Goal: Information Seeking & Learning: Learn about a topic

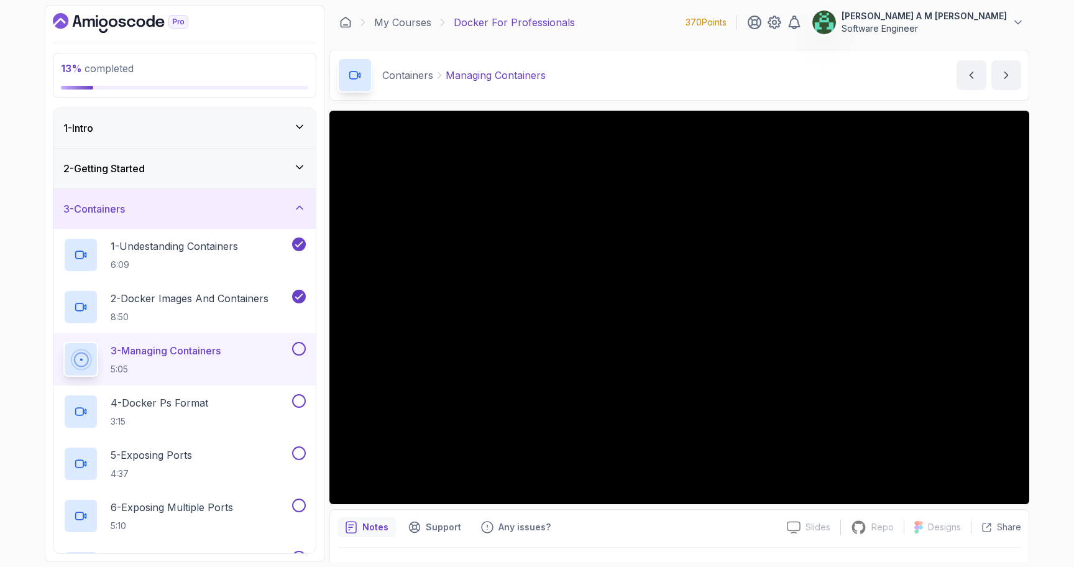
scroll to position [29, 0]
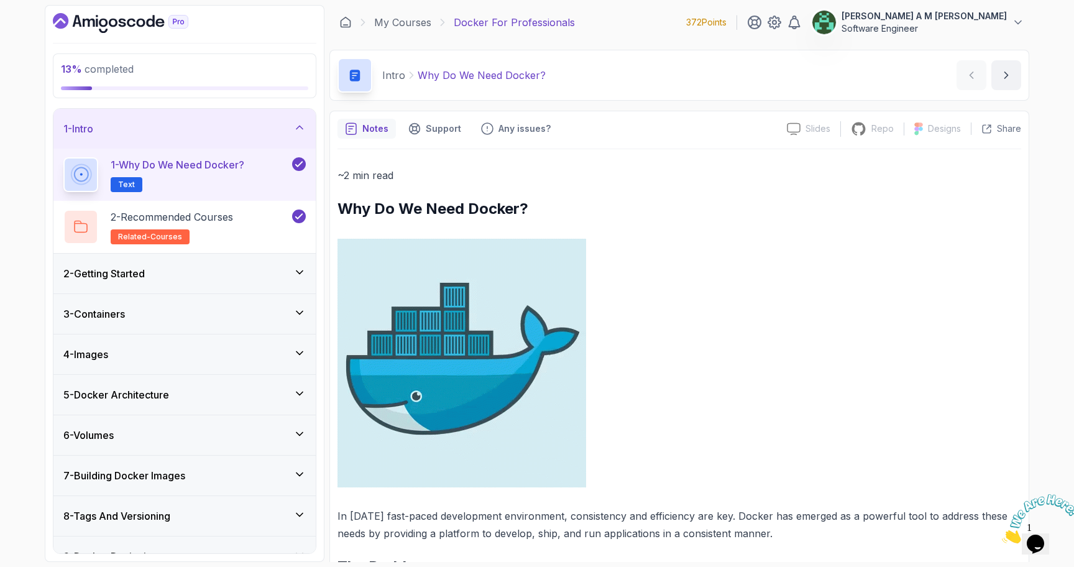
click at [290, 313] on div "3 - Containers" at bounding box center [184, 313] width 242 height 15
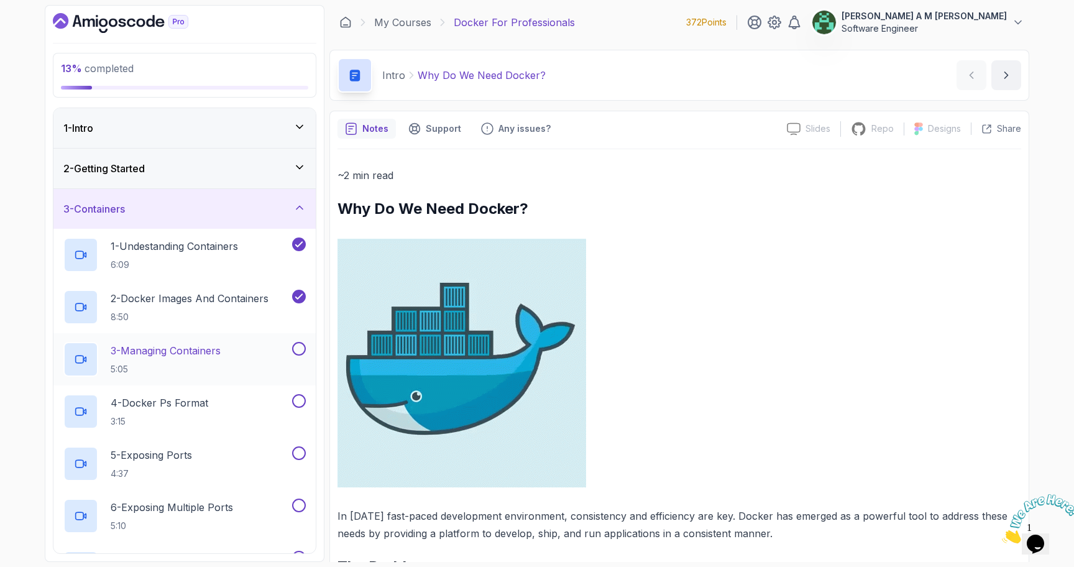
click at [239, 344] on div "3 - Managing Containers 5:05" at bounding box center [176, 359] width 226 height 35
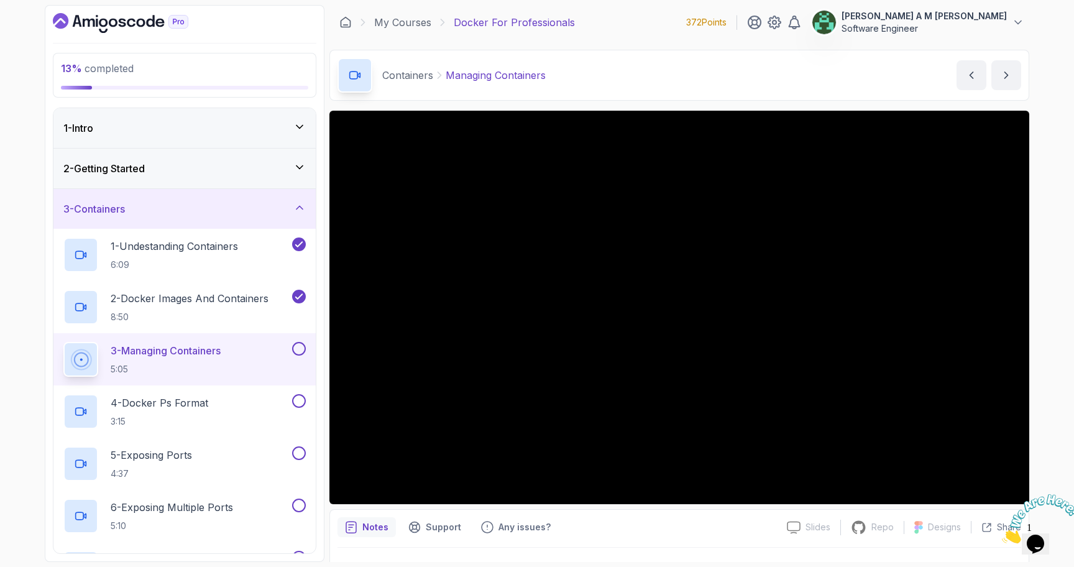
click at [1002, 535] on icon "Close" at bounding box center [1002, 540] width 0 height 11
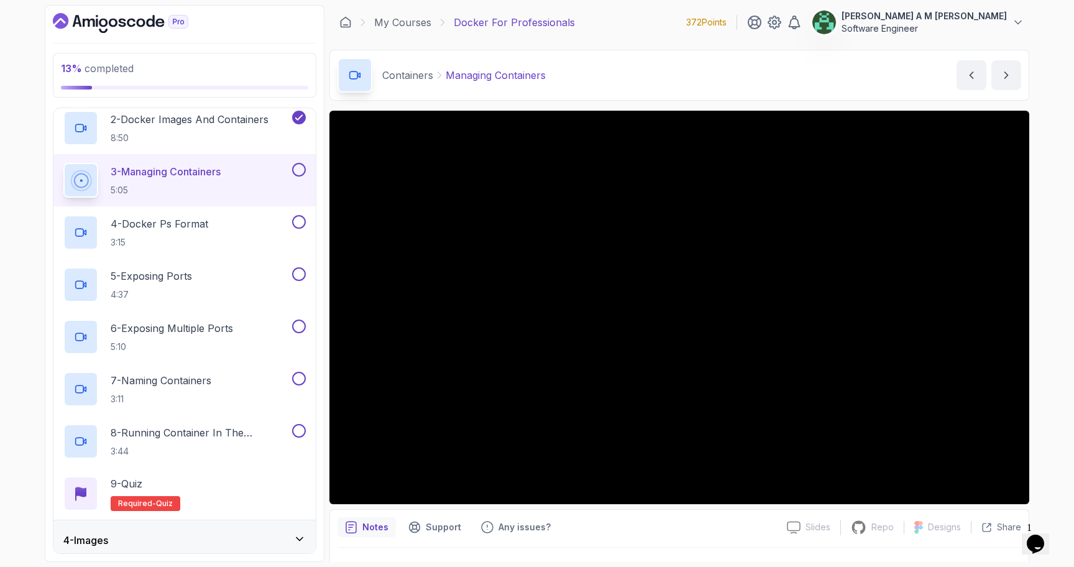
click at [298, 170] on button at bounding box center [299, 170] width 14 height 14
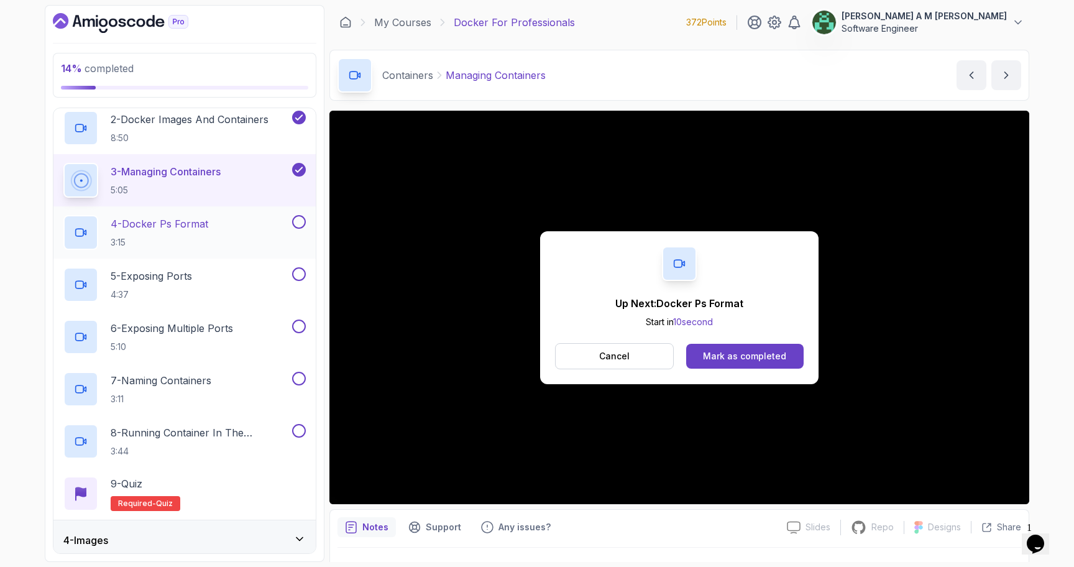
click at [244, 223] on div "4 - Docker Ps Format 3:15" at bounding box center [176, 232] width 226 height 35
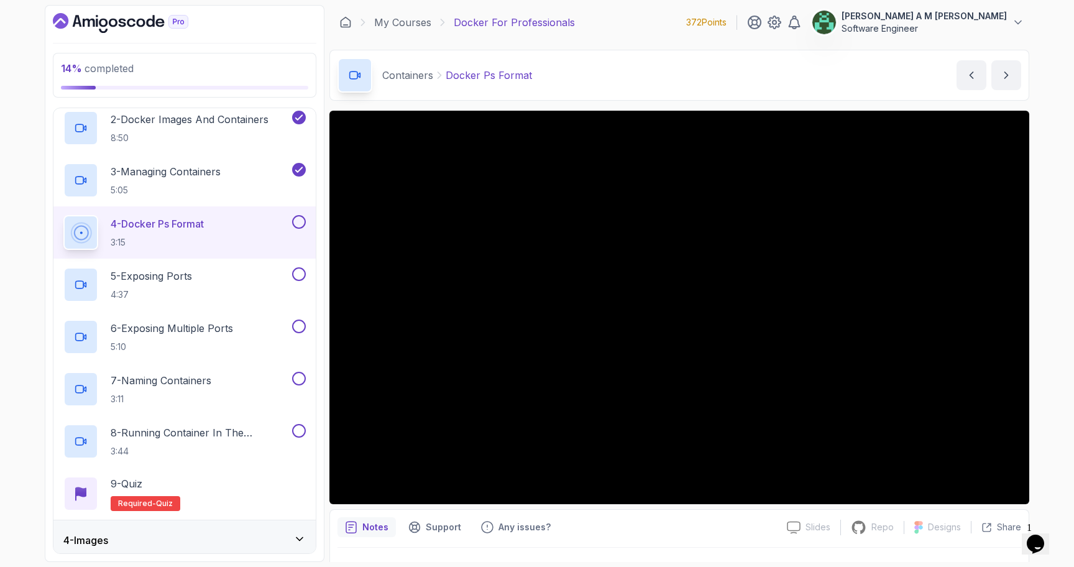
click at [296, 221] on button at bounding box center [299, 222] width 14 height 14
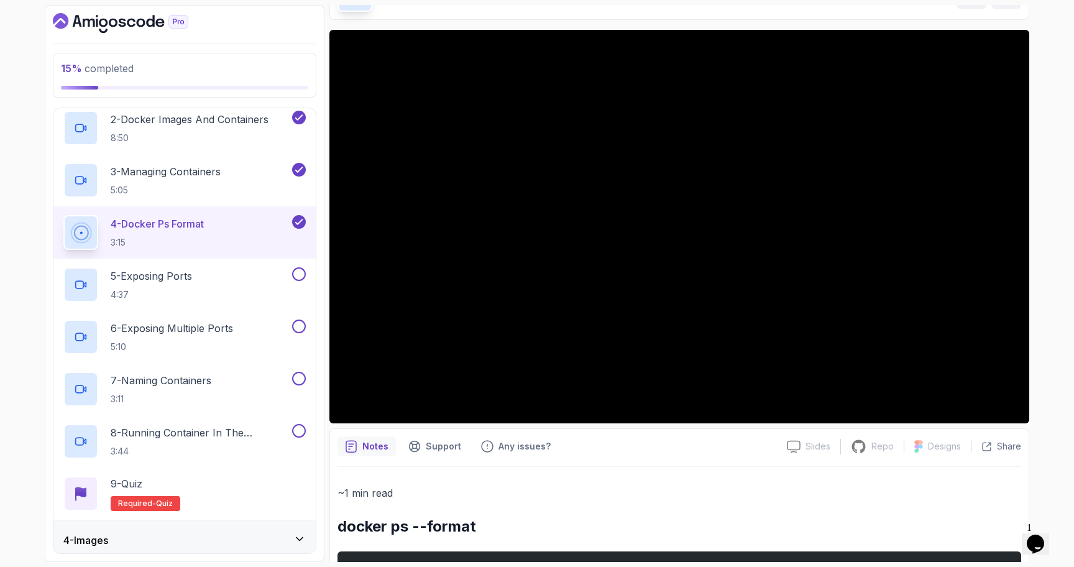
scroll to position [83, 0]
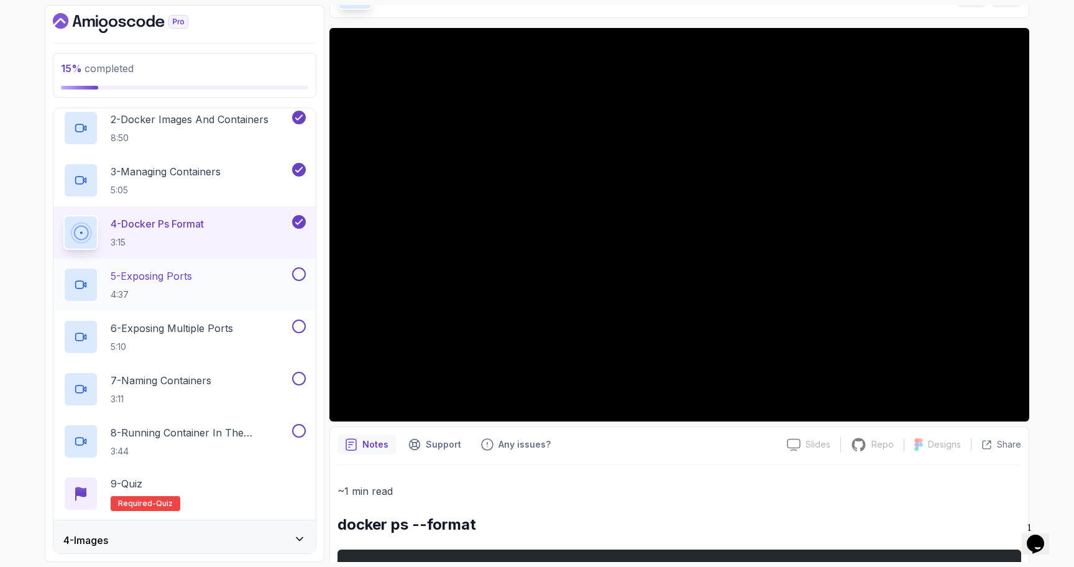
click at [226, 272] on div "5 - Exposing Ports 4:37" at bounding box center [176, 284] width 226 height 35
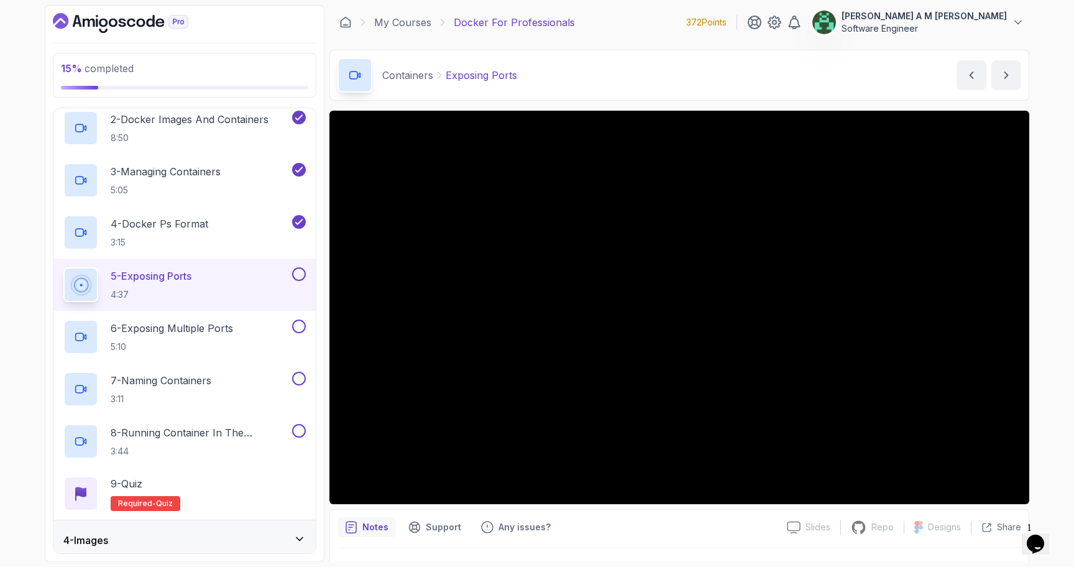
click at [298, 274] on button at bounding box center [299, 274] width 14 height 14
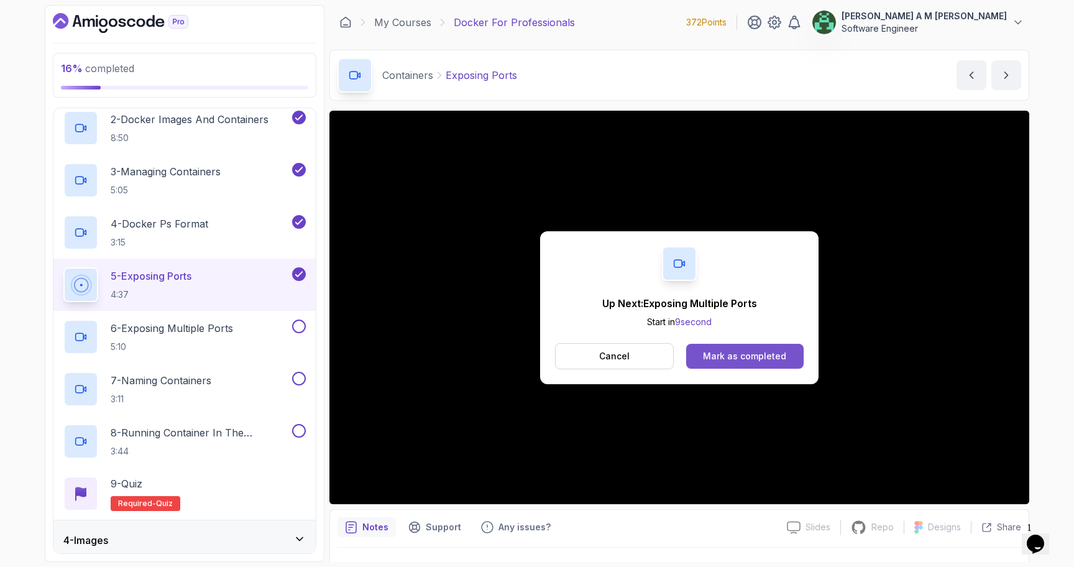
click at [730, 351] on div "Mark as completed" at bounding box center [744, 356] width 83 height 12
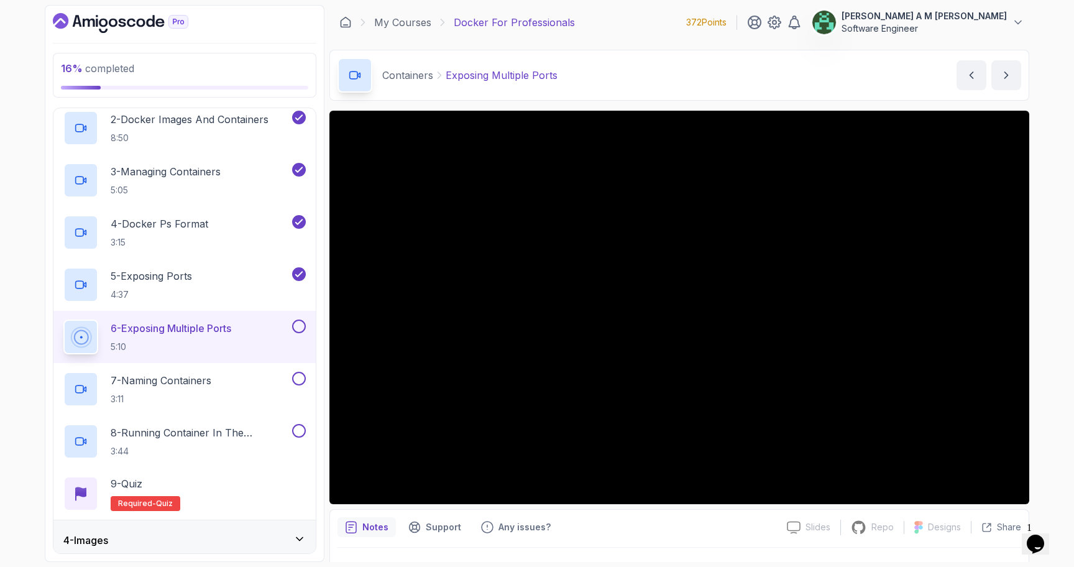
click at [298, 329] on button at bounding box center [299, 327] width 14 height 14
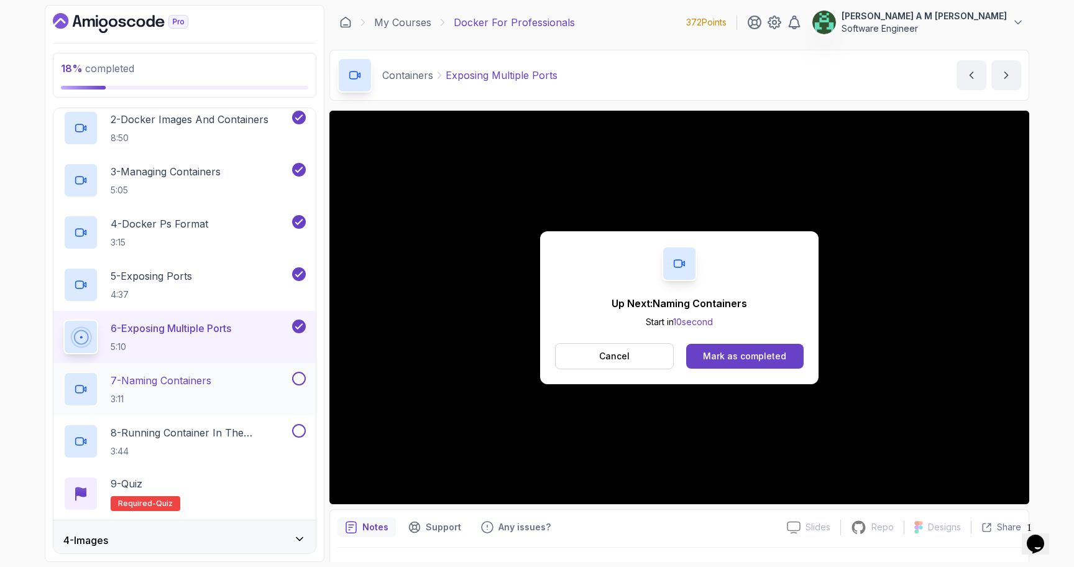
click at [239, 389] on div "7 - Naming Containers 3:11" at bounding box center [176, 389] width 226 height 35
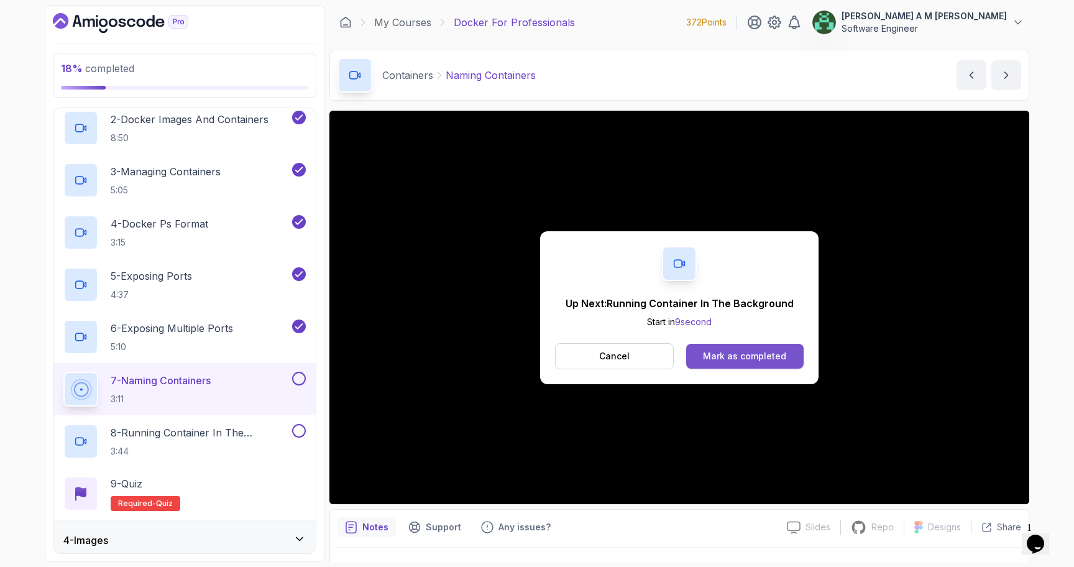
click at [742, 353] on div "Mark as completed" at bounding box center [744, 356] width 83 height 12
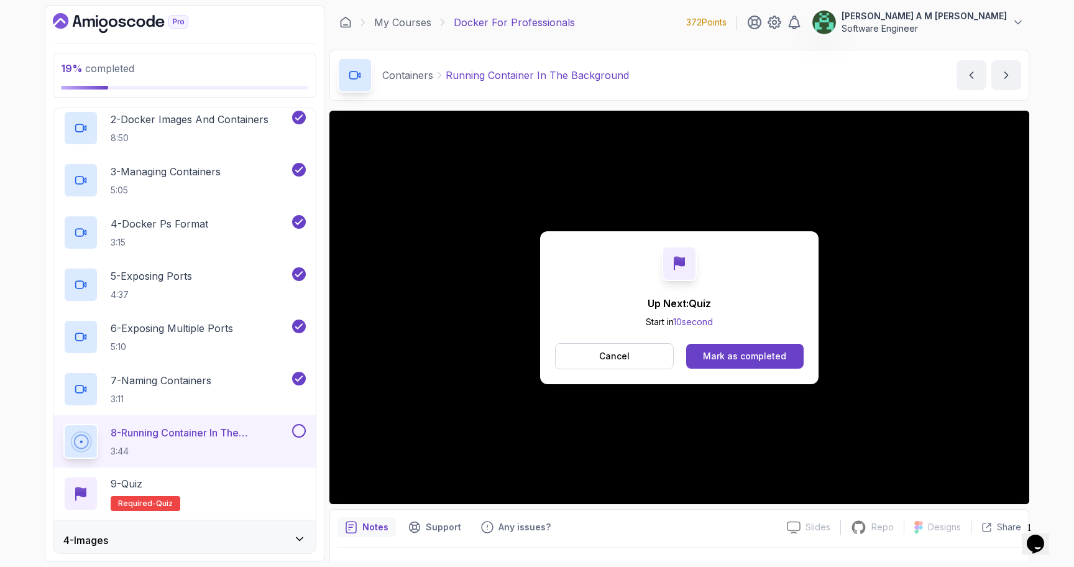
click at [302, 427] on button at bounding box center [299, 431] width 14 height 14
click at [249, 482] on div "9 - Quiz Required- quiz" at bounding box center [184, 493] width 242 height 35
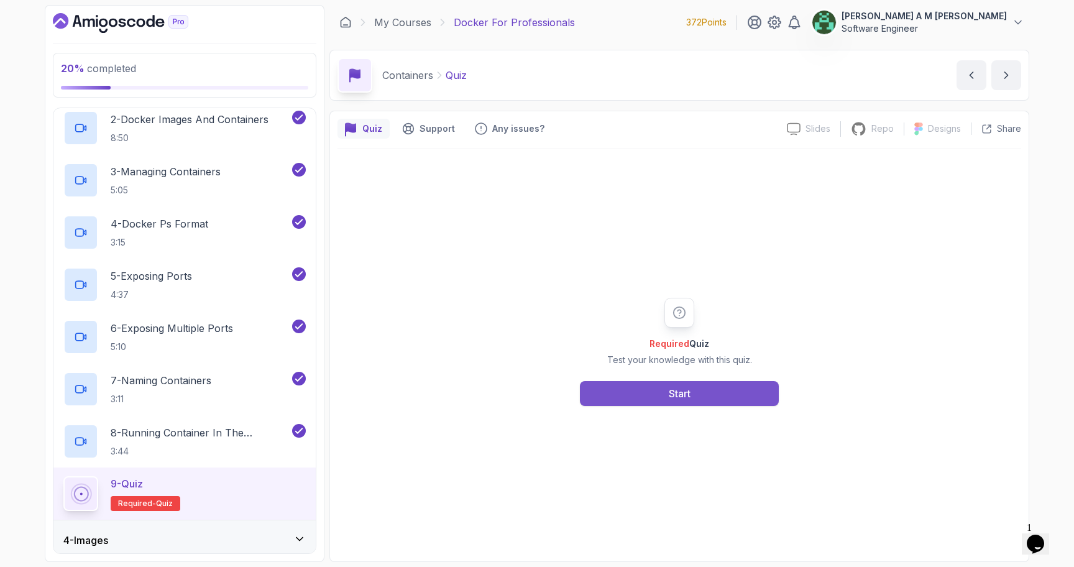
click at [668, 384] on button "Start" at bounding box center [679, 393] width 199 height 25
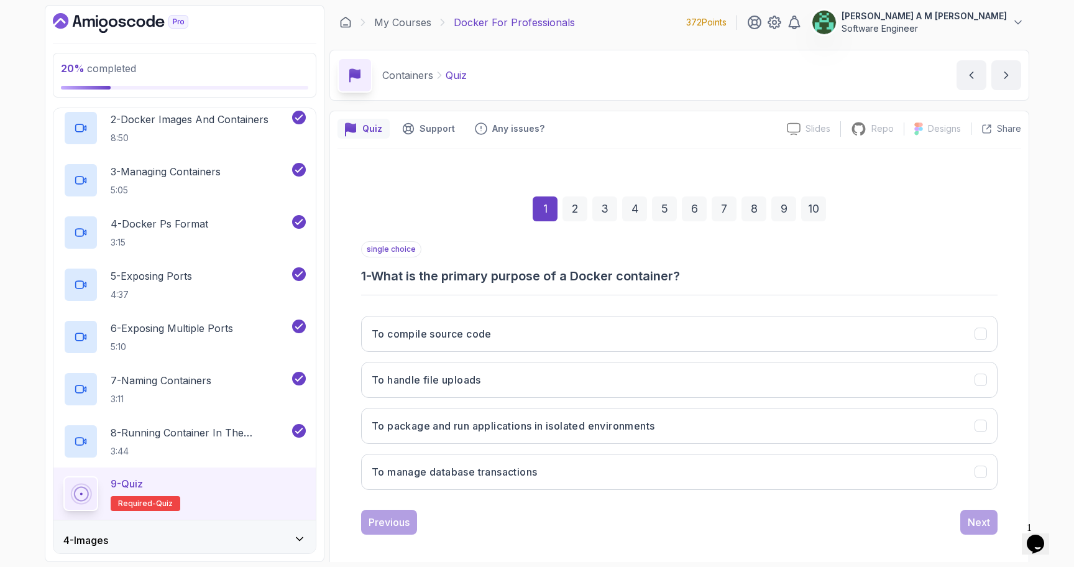
scroll to position [8, 0]
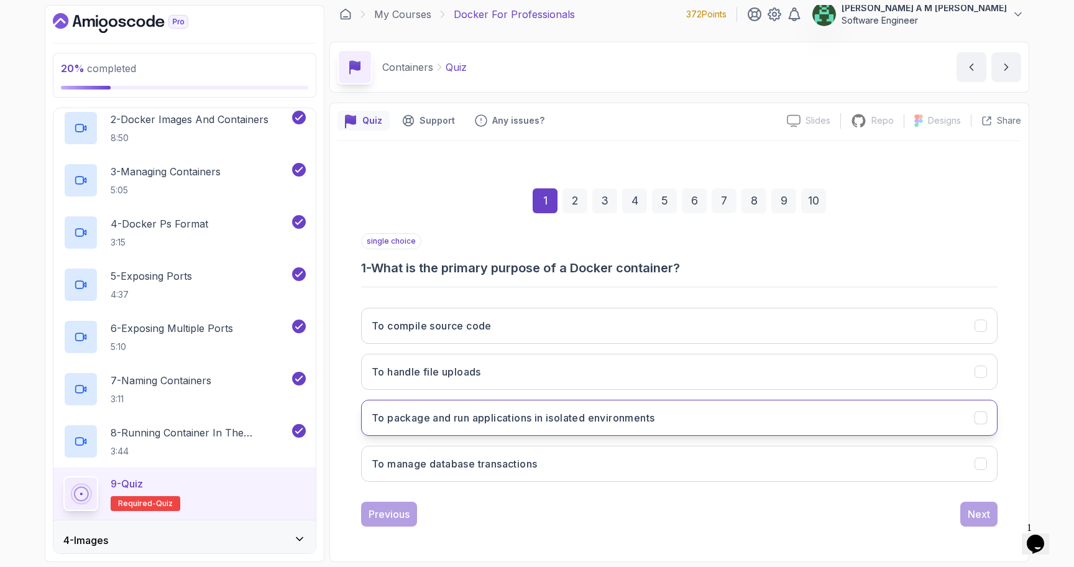
click at [469, 410] on button "To package and run applications in isolated environments" at bounding box center [679, 418] width 637 height 36
click at [964, 515] on button "Next" at bounding box center [978, 514] width 37 height 25
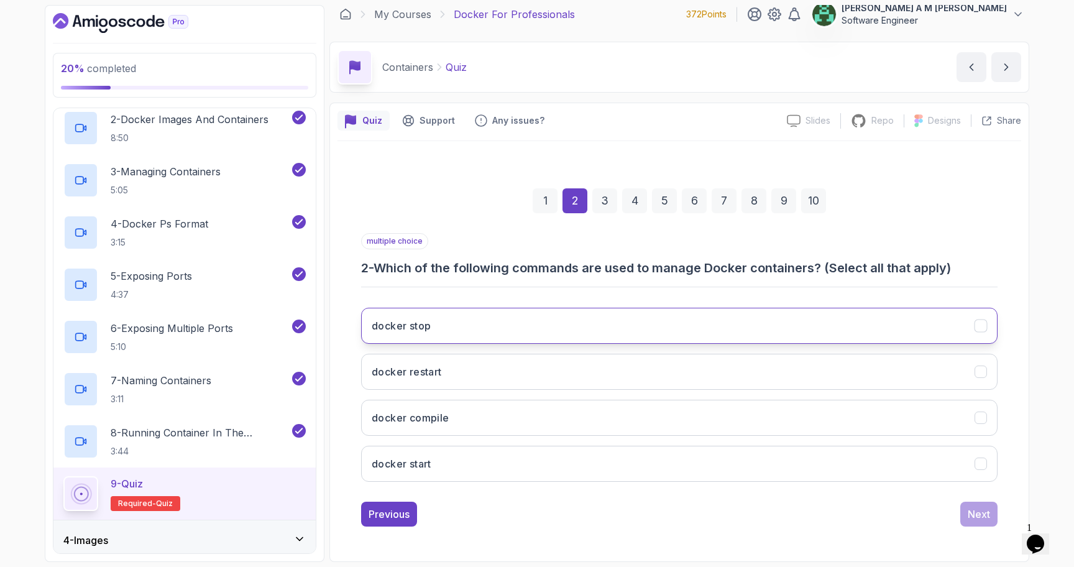
click at [614, 317] on button "docker stop" at bounding box center [679, 326] width 637 height 36
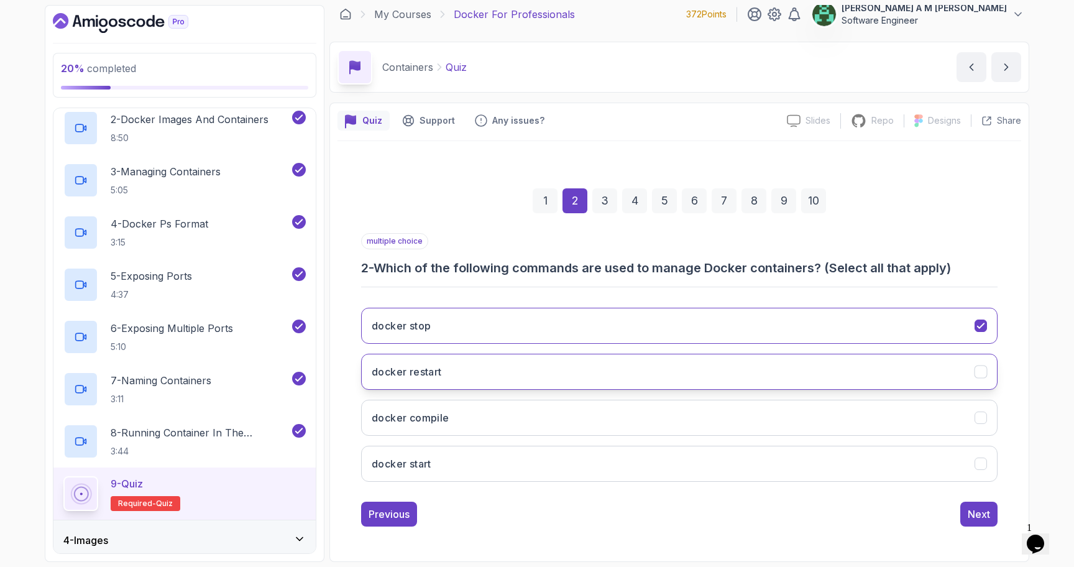
click at [590, 358] on button "docker restart" at bounding box center [679, 372] width 637 height 36
click at [581, 450] on button "docker start" at bounding box center [679, 464] width 637 height 36
click at [974, 515] on div "Next" at bounding box center [979, 514] width 22 height 15
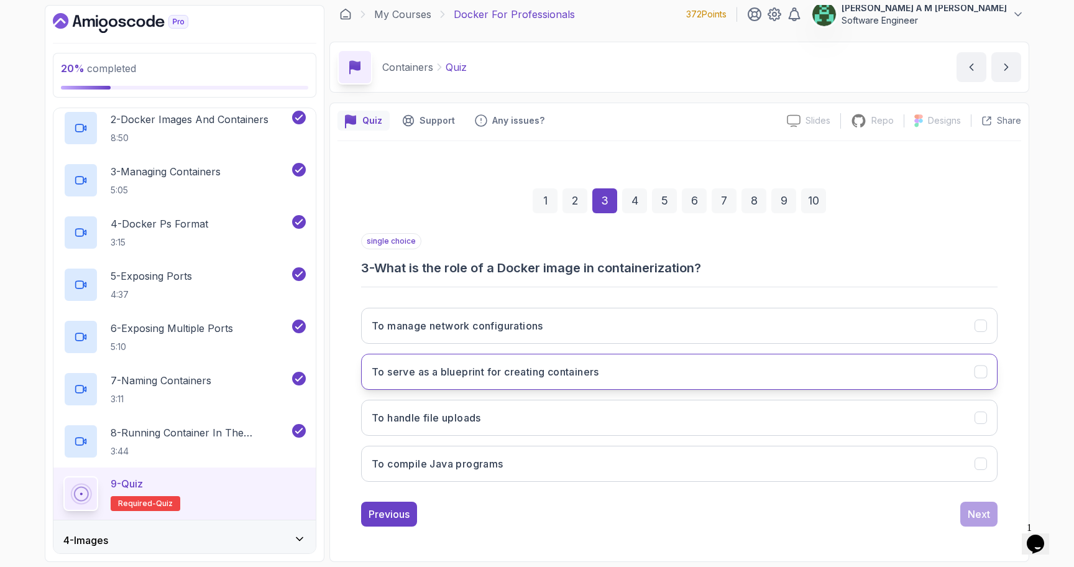
click at [648, 371] on button "To serve as a blueprint for creating containers" at bounding box center [679, 372] width 637 height 36
click at [967, 523] on button "Next" at bounding box center [978, 514] width 37 height 25
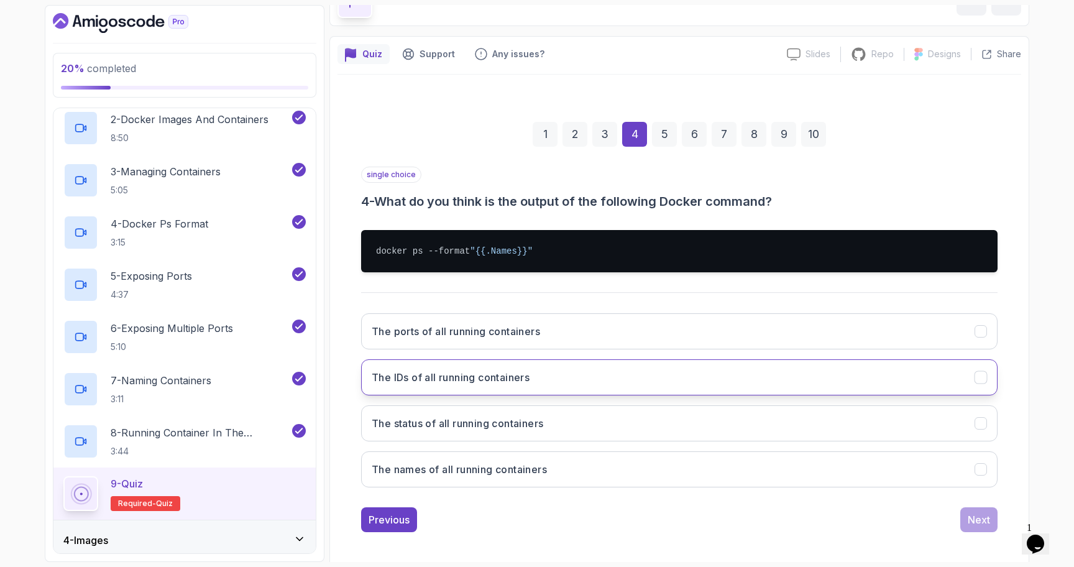
scroll to position [80, 0]
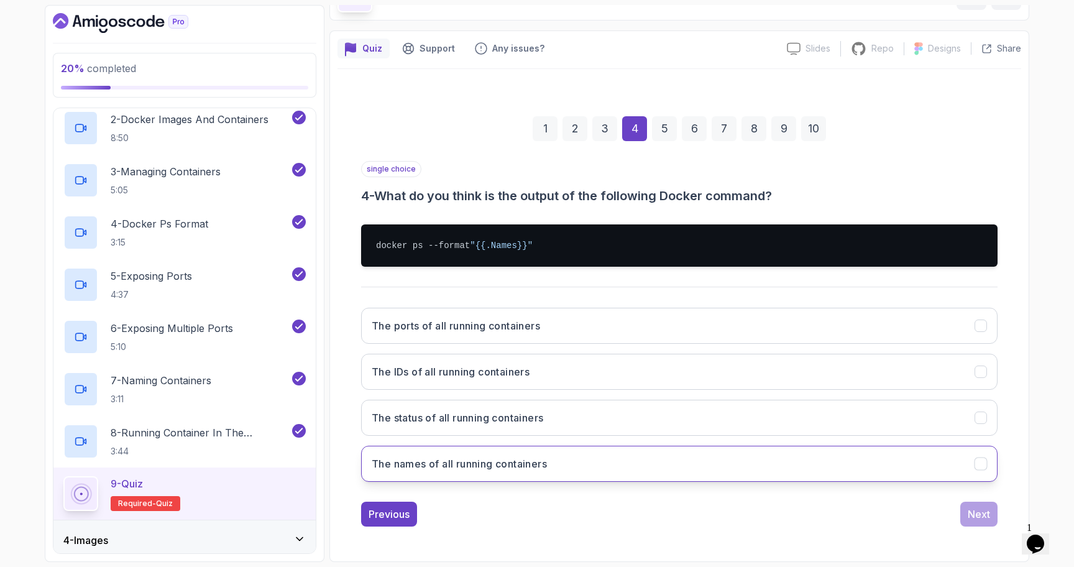
click at [688, 461] on button "The names of all running containers" at bounding box center [679, 464] width 637 height 36
click at [984, 519] on div "Next" at bounding box center [979, 514] width 22 height 15
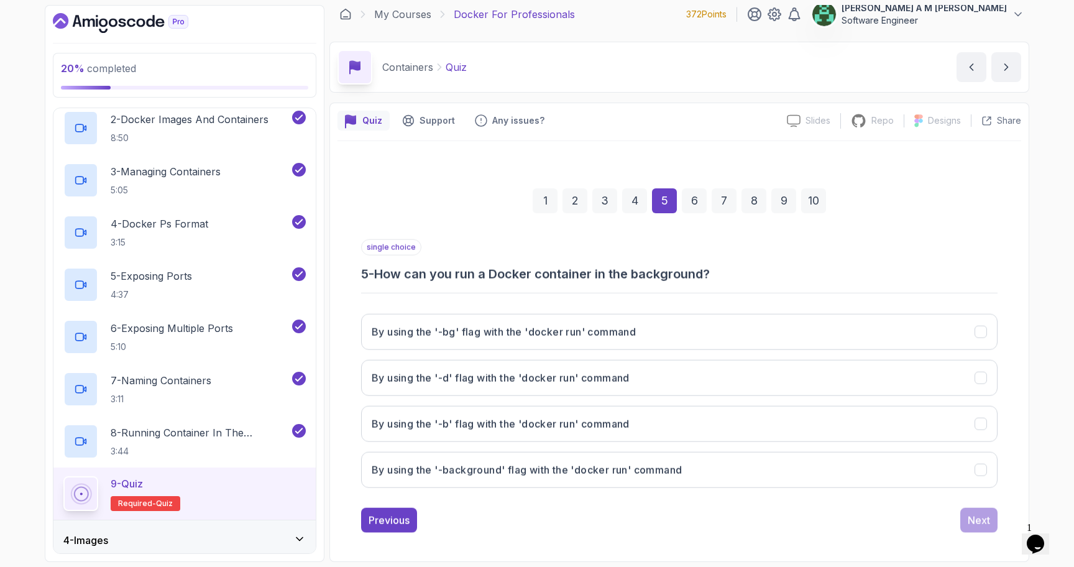
scroll to position [8, 0]
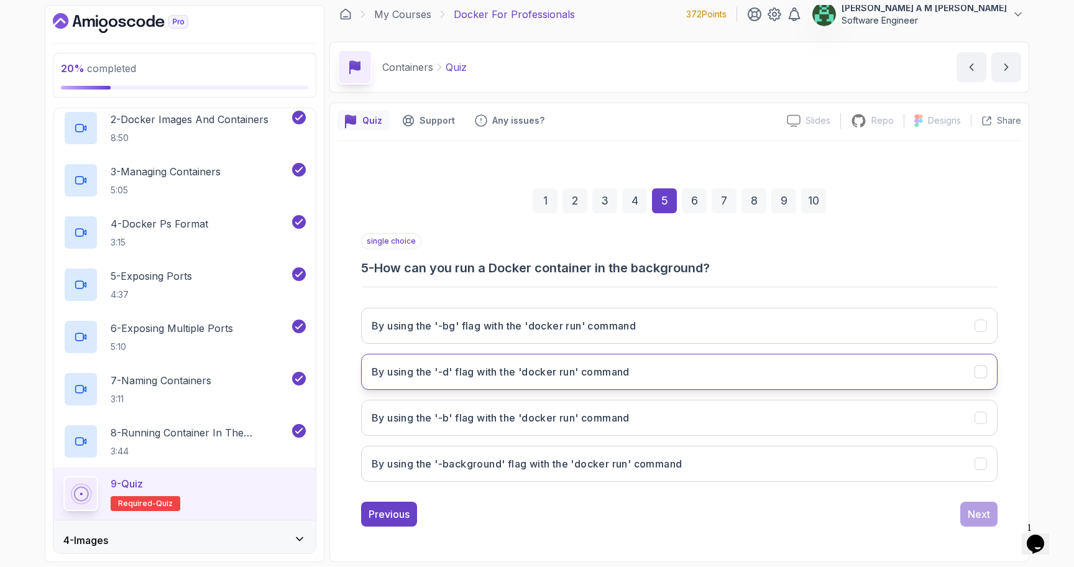
click at [794, 364] on button "By using the '-d' flag with the 'docker run' command" at bounding box center [679, 372] width 637 height 36
click at [982, 513] on div "Next" at bounding box center [979, 514] width 22 height 15
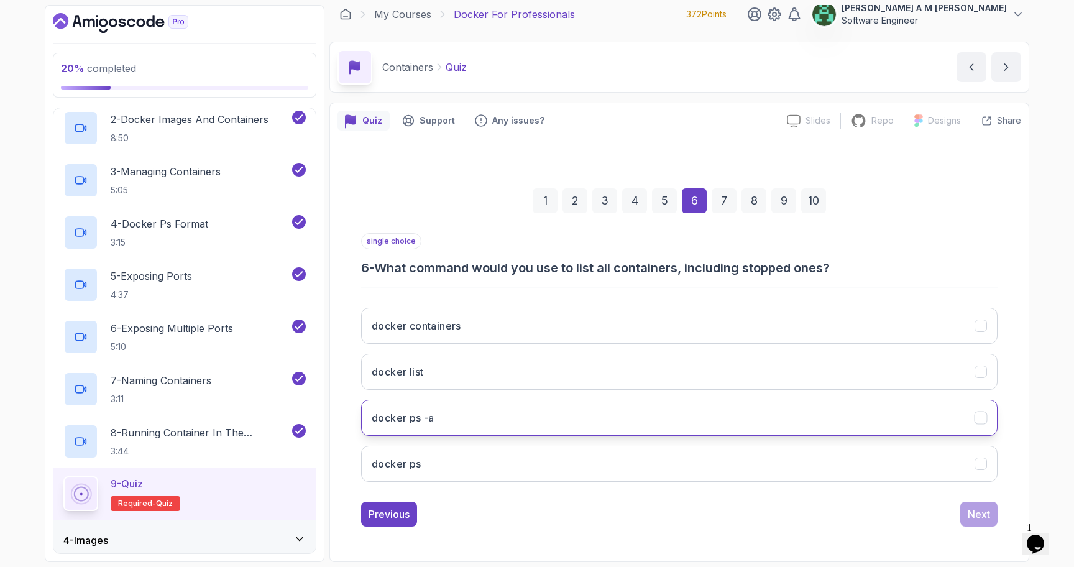
click at [702, 413] on button "docker ps -a" at bounding box center [679, 418] width 637 height 36
click at [978, 512] on div "Next" at bounding box center [979, 514] width 22 height 15
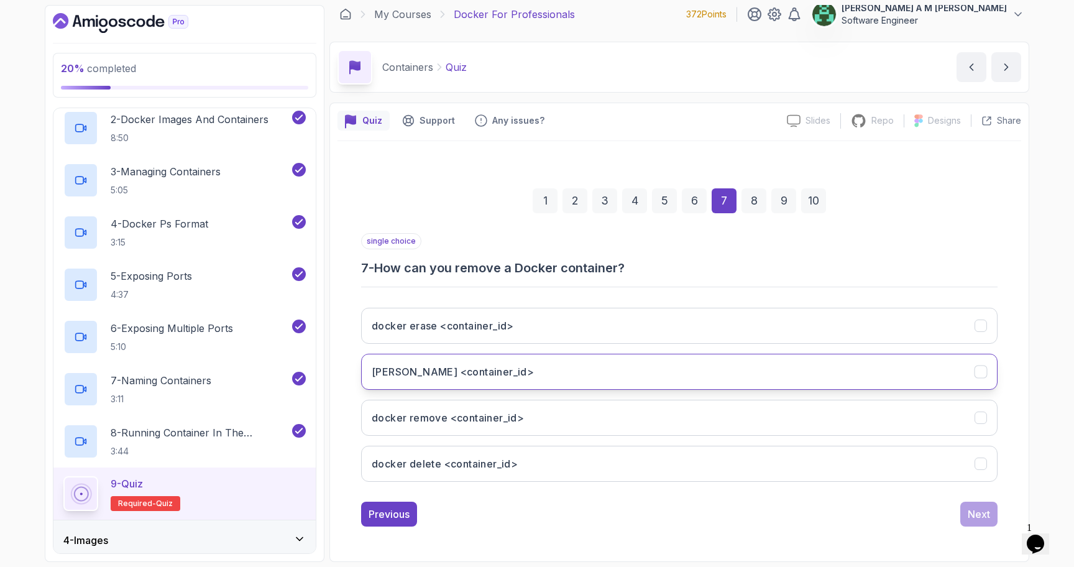
click at [752, 374] on button "docker rm <container_id>" at bounding box center [679, 372] width 637 height 36
click at [970, 520] on div "Next" at bounding box center [979, 514] width 22 height 15
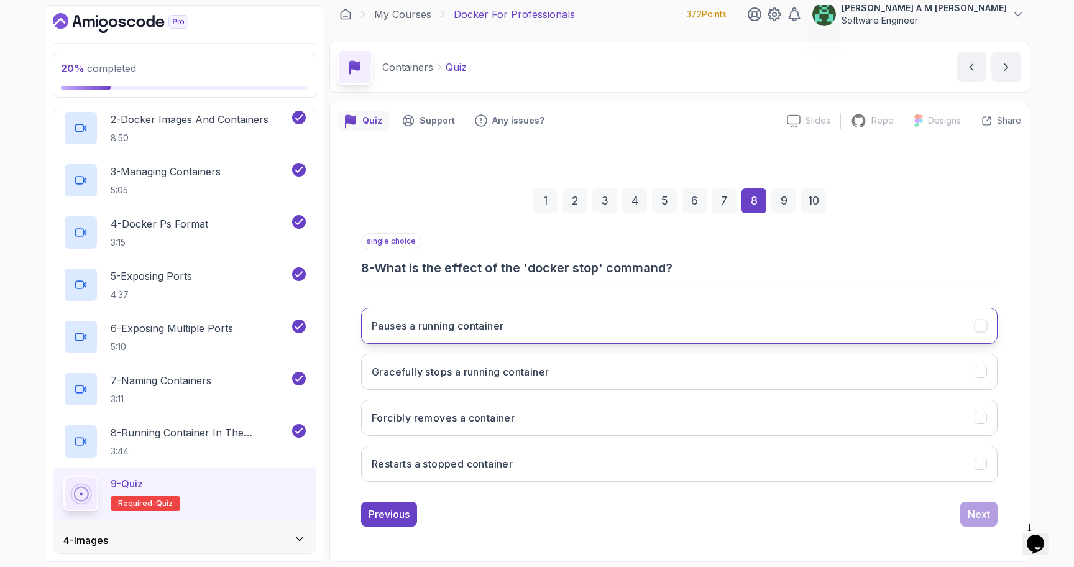
click at [847, 343] on button "Pauses a running container" at bounding box center [679, 326] width 637 height 36
click at [965, 513] on button "Next" at bounding box center [978, 514] width 37 height 25
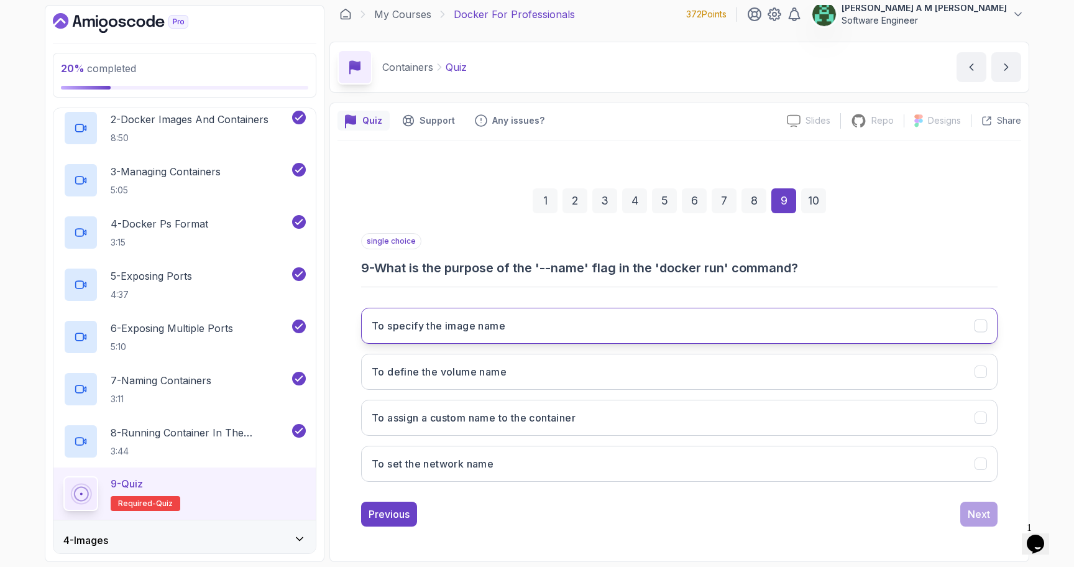
click at [814, 324] on button "To specify the image name" at bounding box center [679, 326] width 637 height 36
click at [973, 508] on div "Next" at bounding box center [979, 514] width 22 height 15
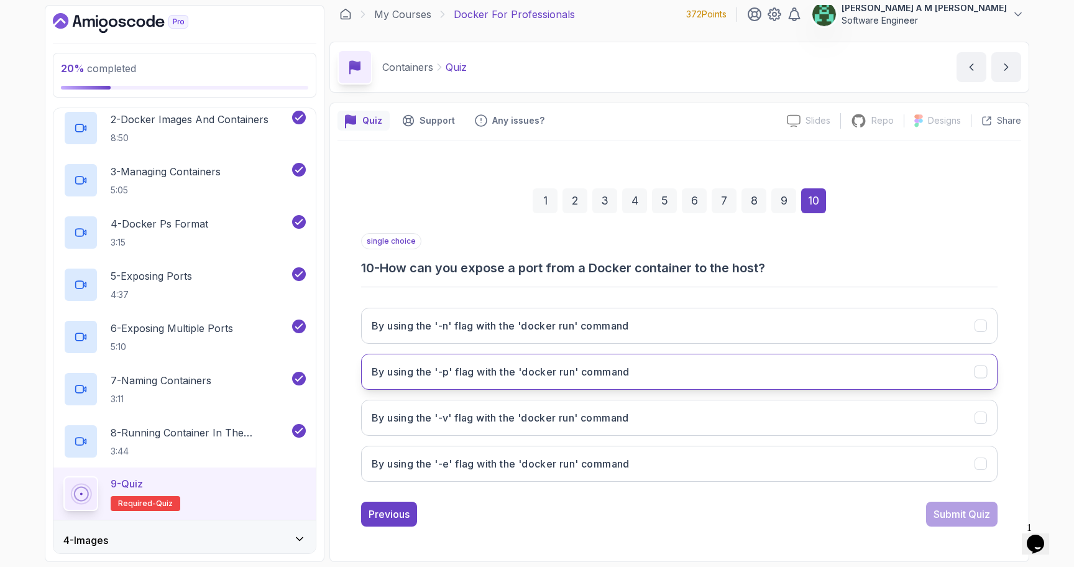
click at [803, 374] on button "By using the '-p' flag with the 'docker run' command" at bounding box center [679, 372] width 637 height 36
click at [952, 515] on div "Submit Quiz" at bounding box center [962, 514] width 57 height 15
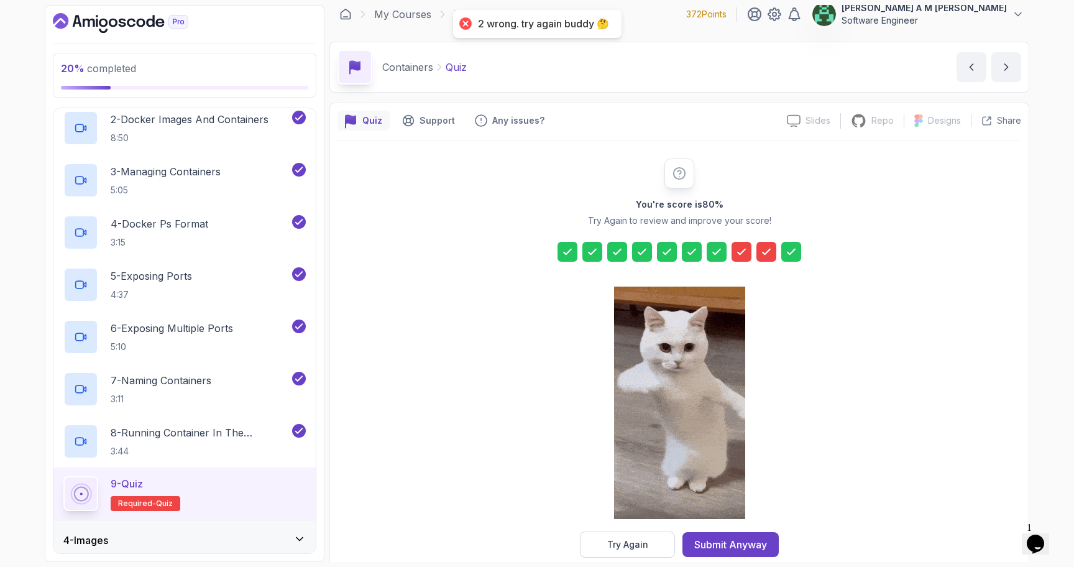
click at [762, 253] on icon at bounding box center [766, 252] width 12 height 12
click at [741, 254] on icon at bounding box center [741, 252] width 12 height 12
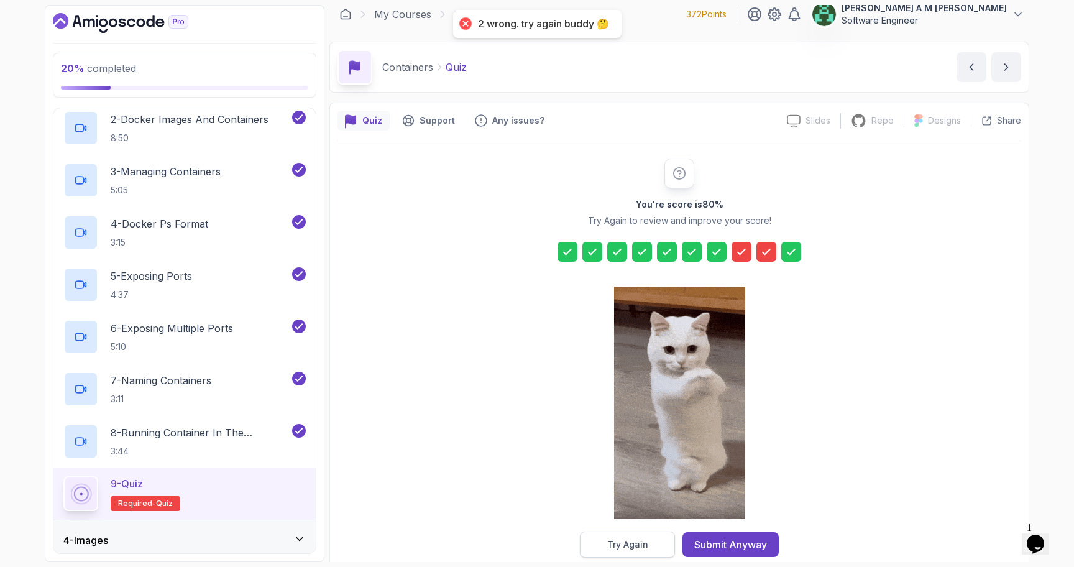
click at [606, 545] on button "Try Again" at bounding box center [627, 545] width 95 height 26
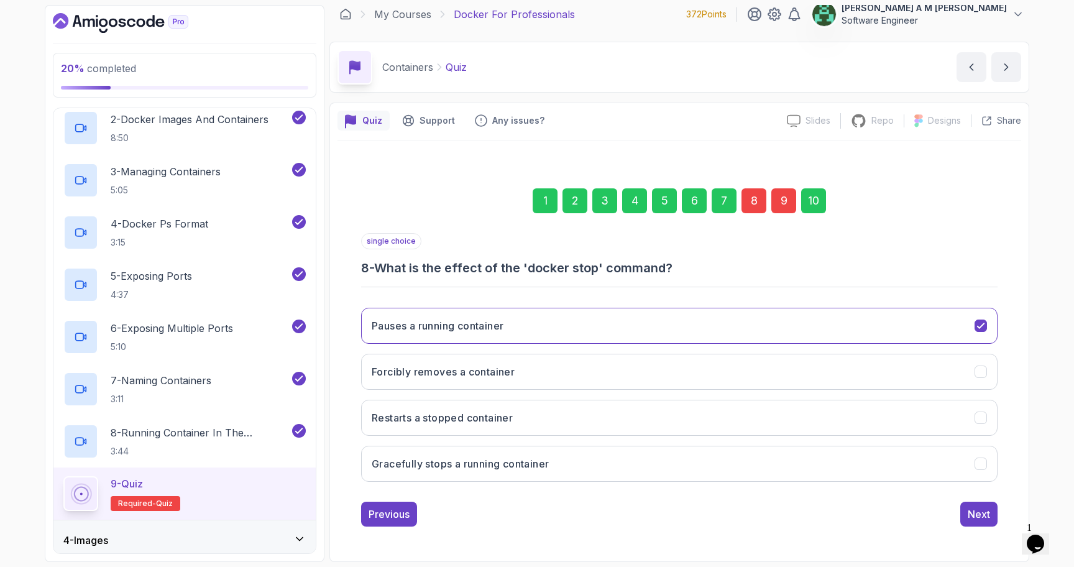
click at [756, 199] on div "8" at bounding box center [754, 200] width 25 height 25
click at [596, 466] on button "Gracefully stops a running container" at bounding box center [679, 464] width 637 height 36
click at [965, 509] on button "Next" at bounding box center [978, 514] width 37 height 25
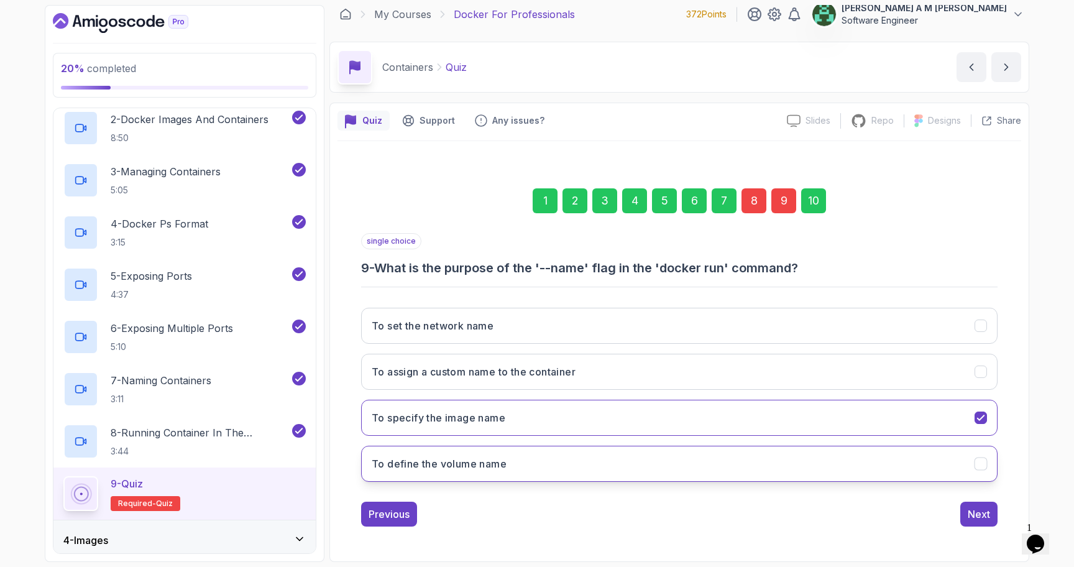
click at [822, 468] on button "To define the volume name" at bounding box center [679, 464] width 637 height 36
click at [979, 521] on div "Next" at bounding box center [979, 514] width 22 height 15
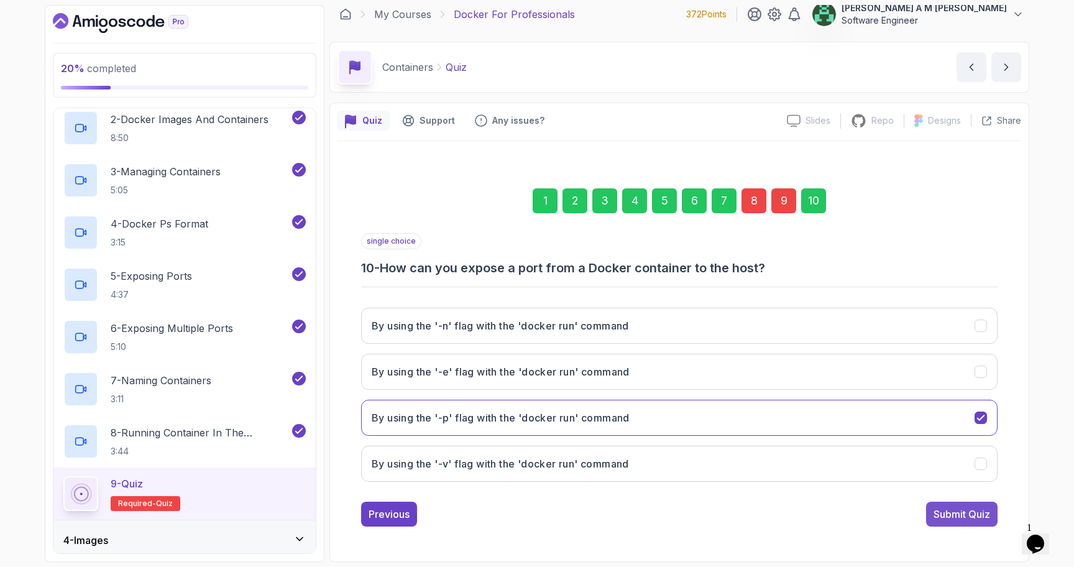
click at [972, 509] on div "Submit Quiz" at bounding box center [962, 514] width 57 height 15
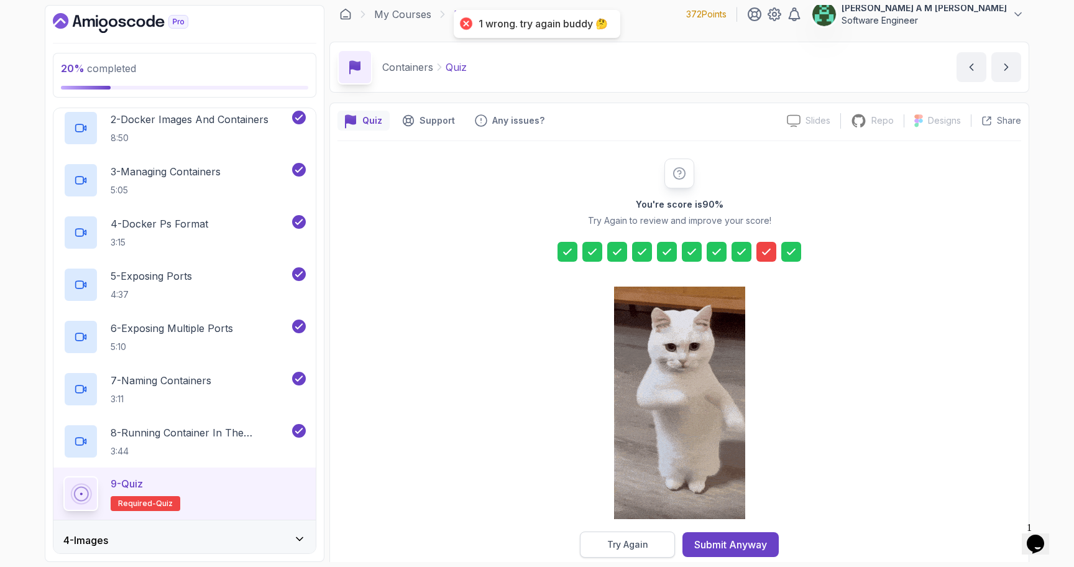
click at [650, 541] on button "Try Again" at bounding box center [627, 545] width 95 height 26
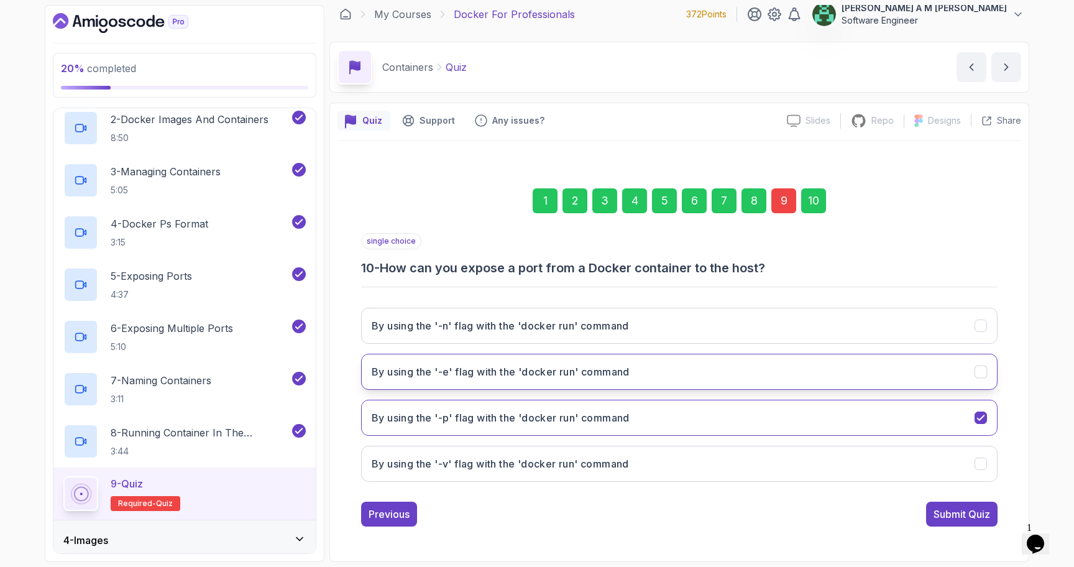
click at [648, 377] on button "By using the '-e' flag with the 'docker run' command" at bounding box center [679, 372] width 637 height 36
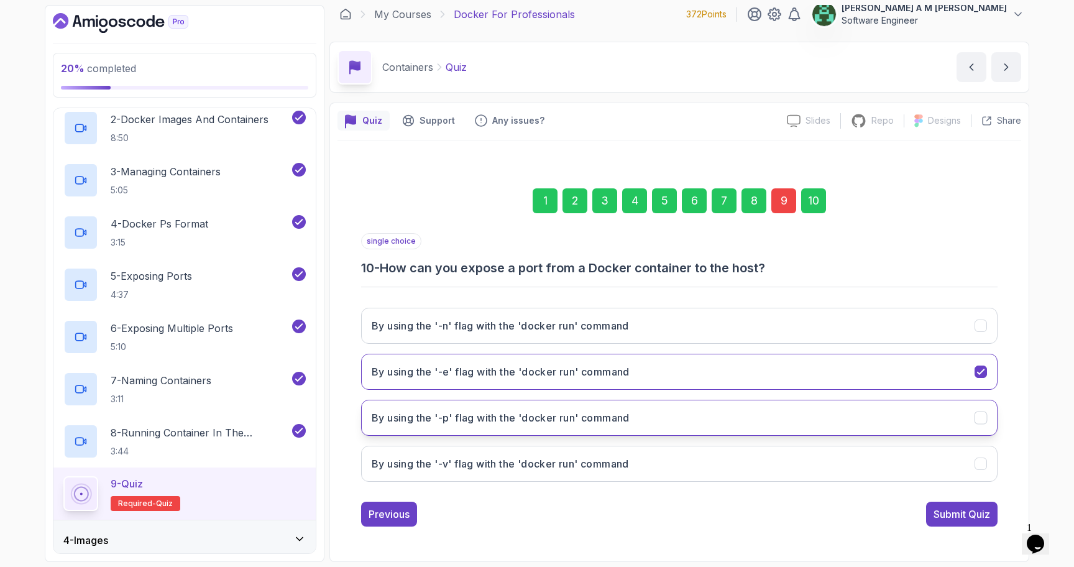
click at [780, 408] on button "By using the '-p' flag with the 'docker run' command" at bounding box center [679, 418] width 637 height 36
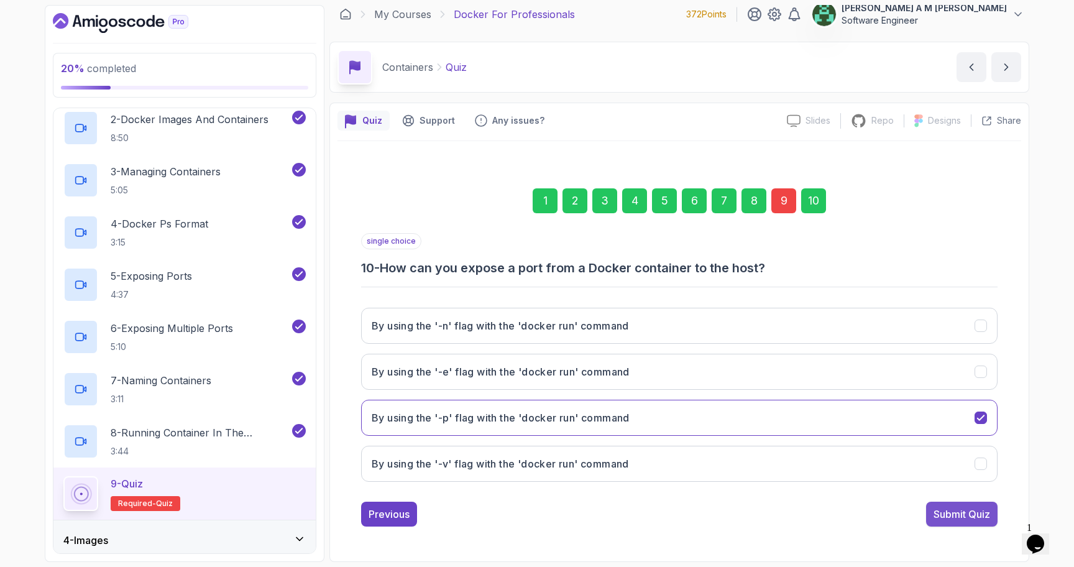
click at [944, 519] on div "Submit Quiz" at bounding box center [962, 514] width 57 height 15
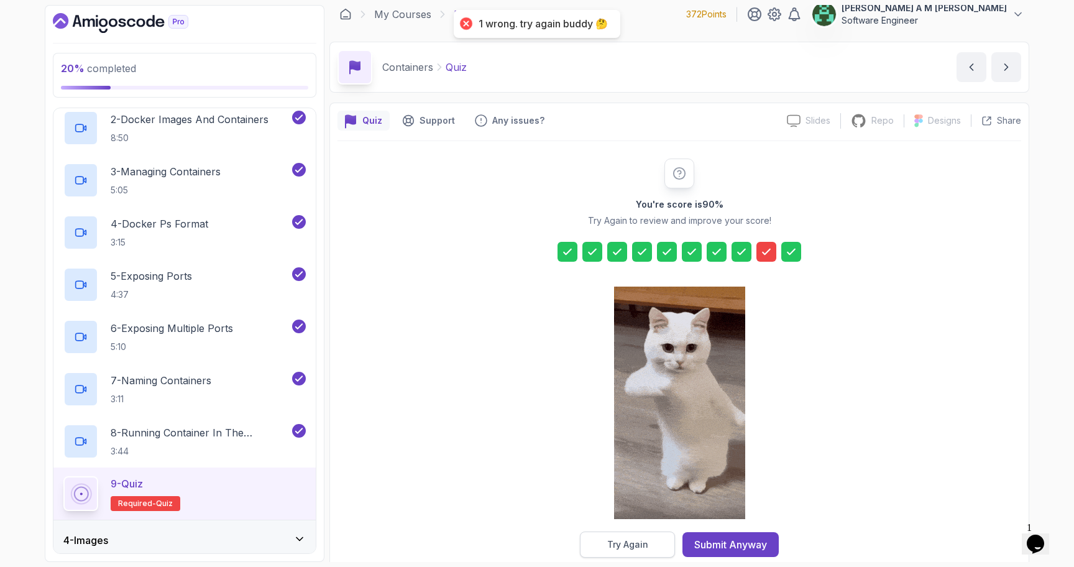
click at [663, 537] on button "Try Again" at bounding box center [627, 545] width 95 height 26
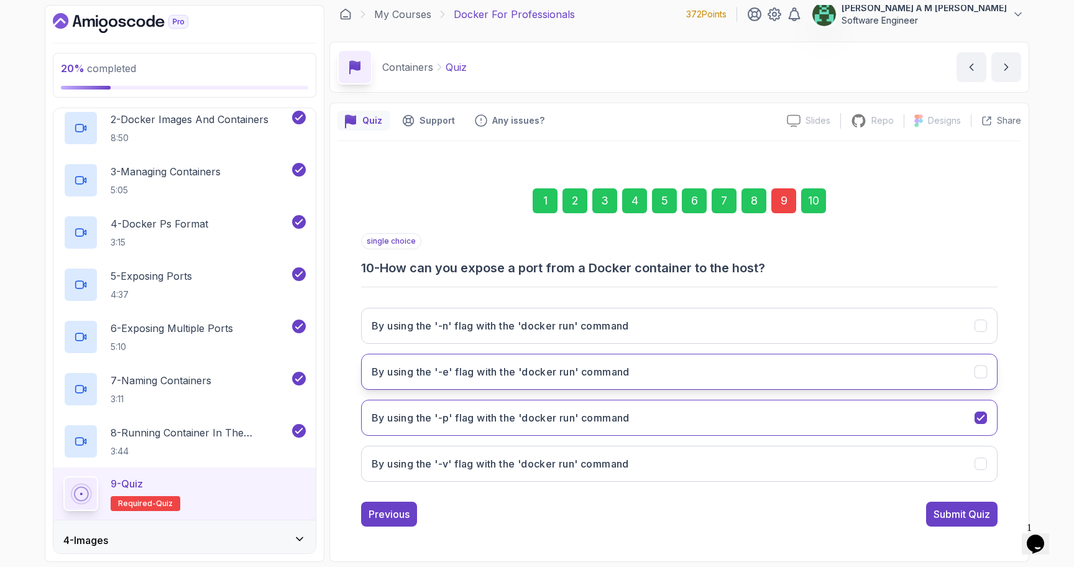
click at [640, 379] on button "By using the '-e' flag with the 'docker run' command" at bounding box center [679, 372] width 637 height 36
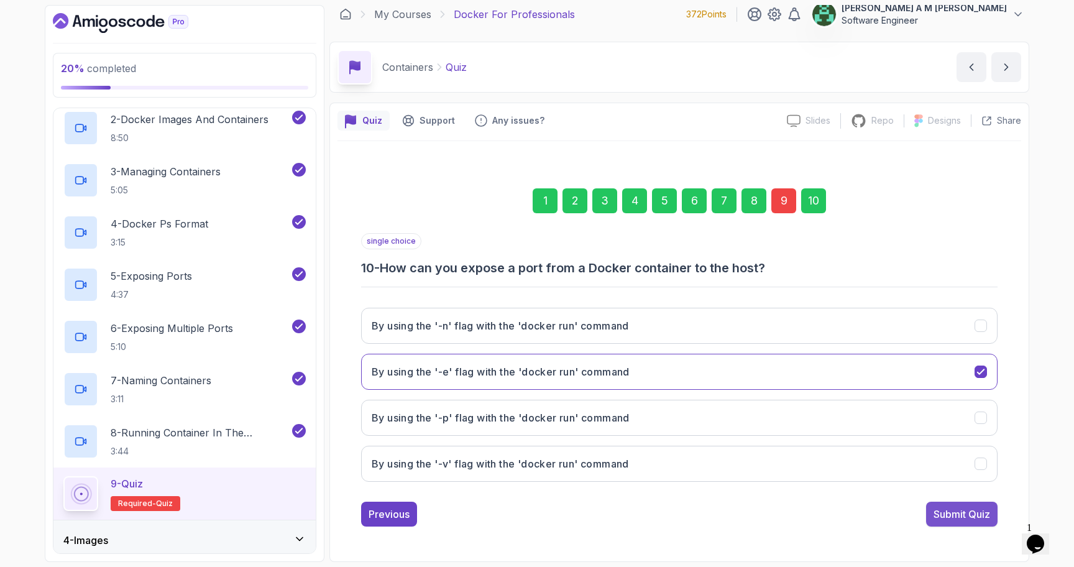
click at [931, 523] on button "Submit Quiz" at bounding box center [961, 514] width 71 height 25
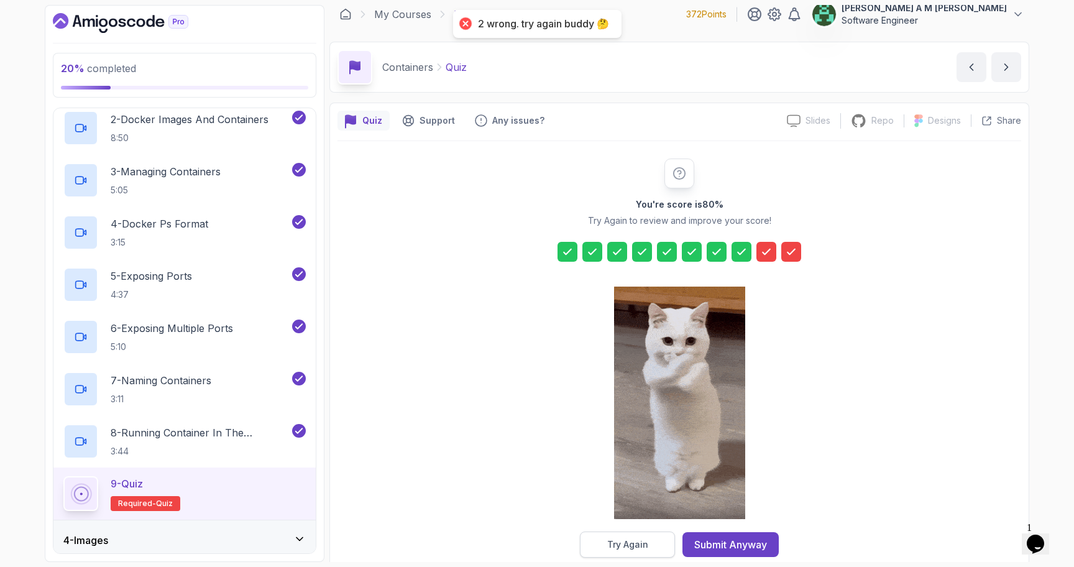
click at [630, 547] on div "Try Again" at bounding box center [627, 544] width 41 height 12
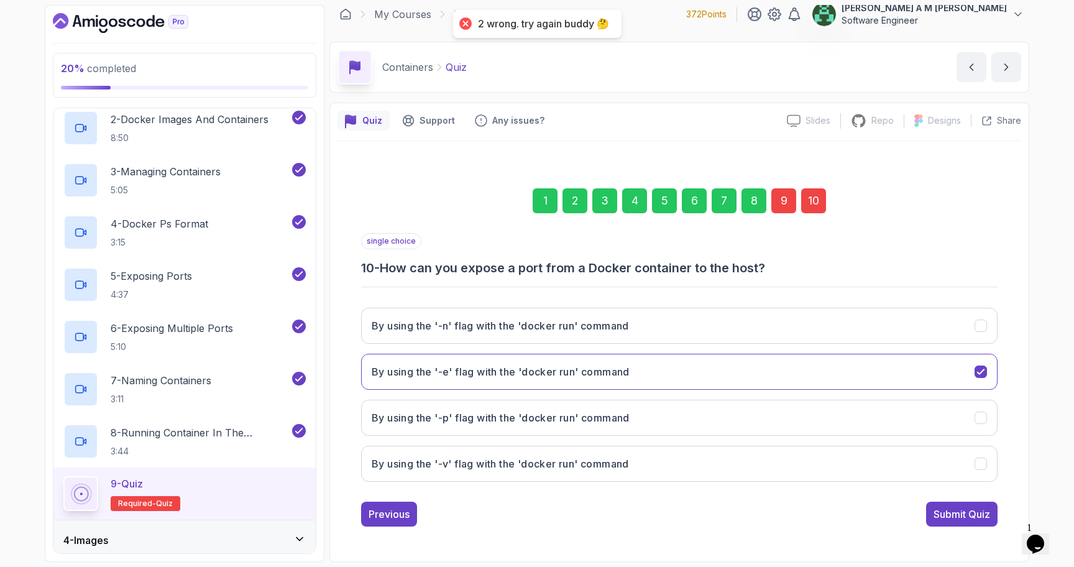
click at [780, 204] on div "9" at bounding box center [783, 200] width 25 height 25
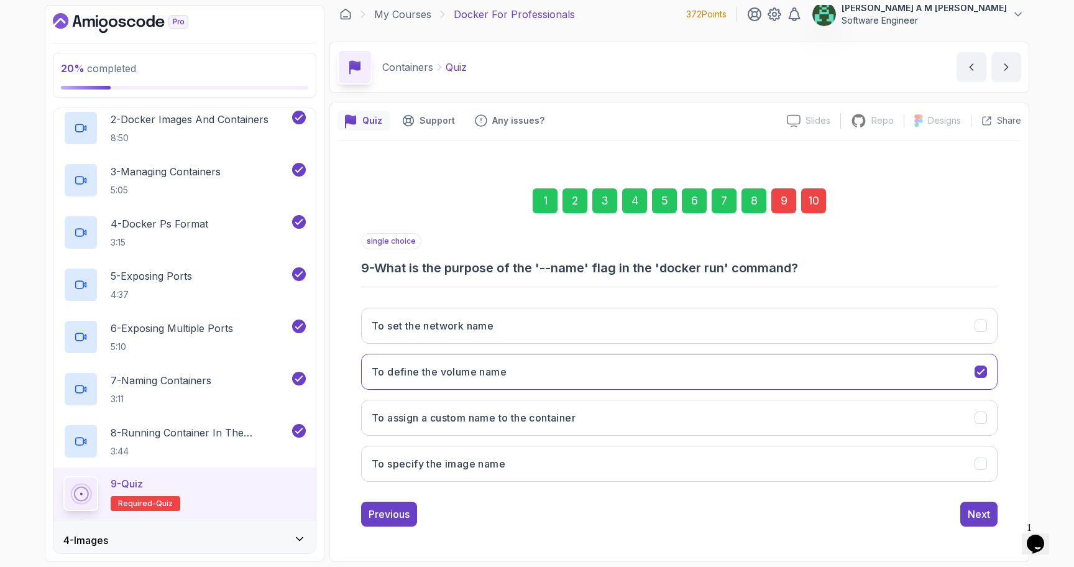
click at [814, 208] on div "10" at bounding box center [813, 200] width 25 height 25
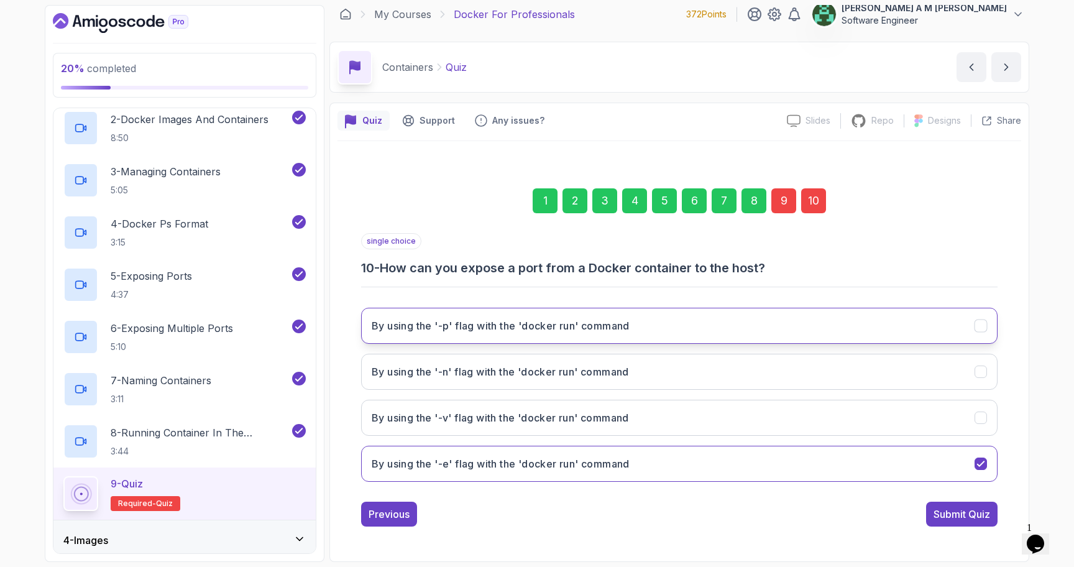
click at [551, 333] on h3 "By using the '-p' flag with the 'docker run' command" at bounding box center [501, 325] width 258 height 15
click at [783, 209] on div "9" at bounding box center [783, 200] width 25 height 25
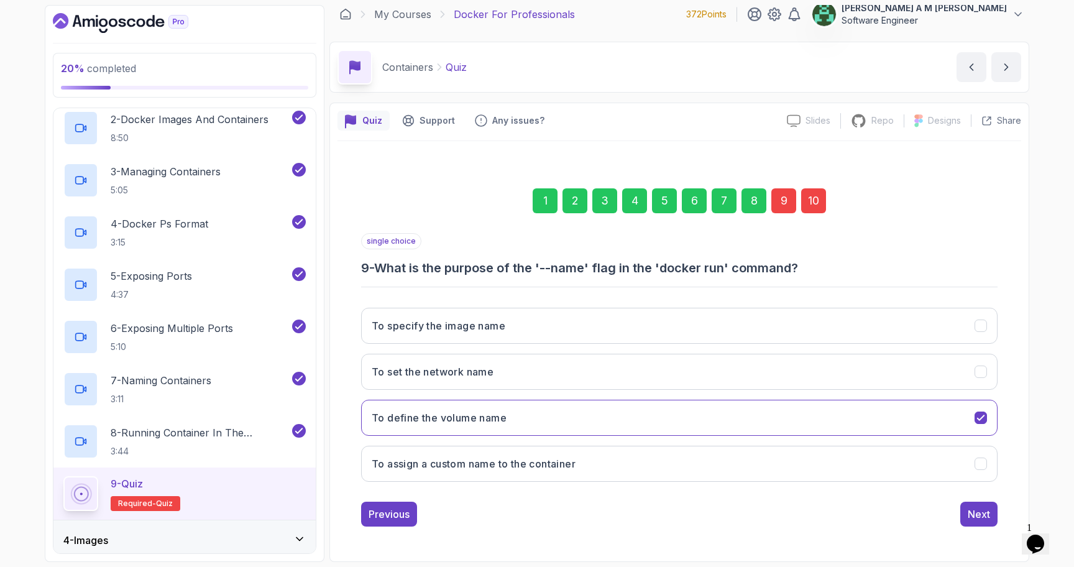
click at [585, 495] on div "single choice 9 - What is the purpose of the '--name' flag in the 'docker run' …" at bounding box center [679, 379] width 637 height 293
click at [594, 467] on button "To assign a custom name to the container" at bounding box center [679, 464] width 637 height 36
click at [969, 515] on div "Next" at bounding box center [979, 514] width 22 height 15
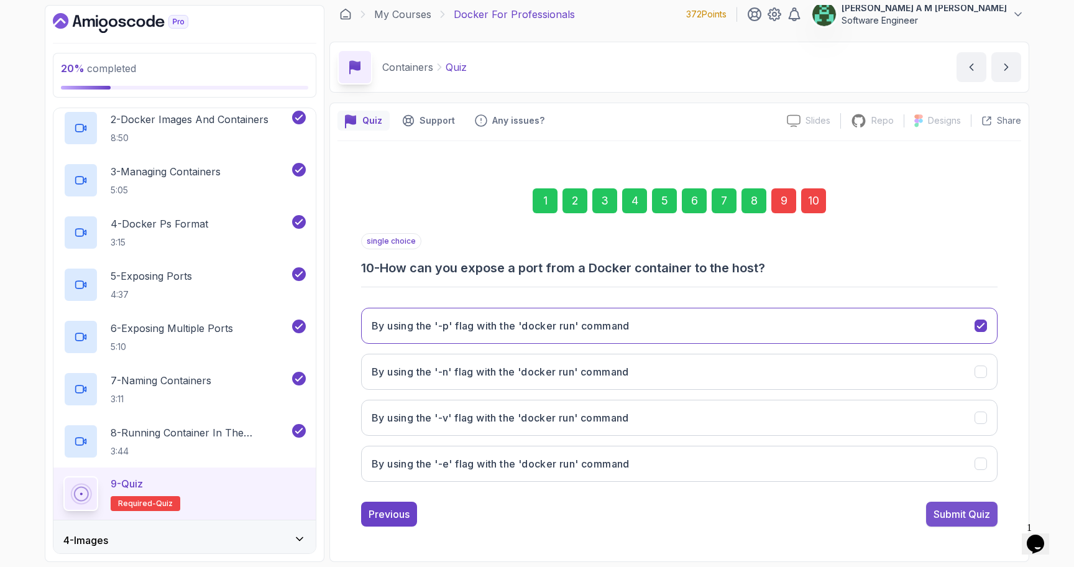
click at [969, 515] on div "Submit Quiz" at bounding box center [962, 514] width 57 height 15
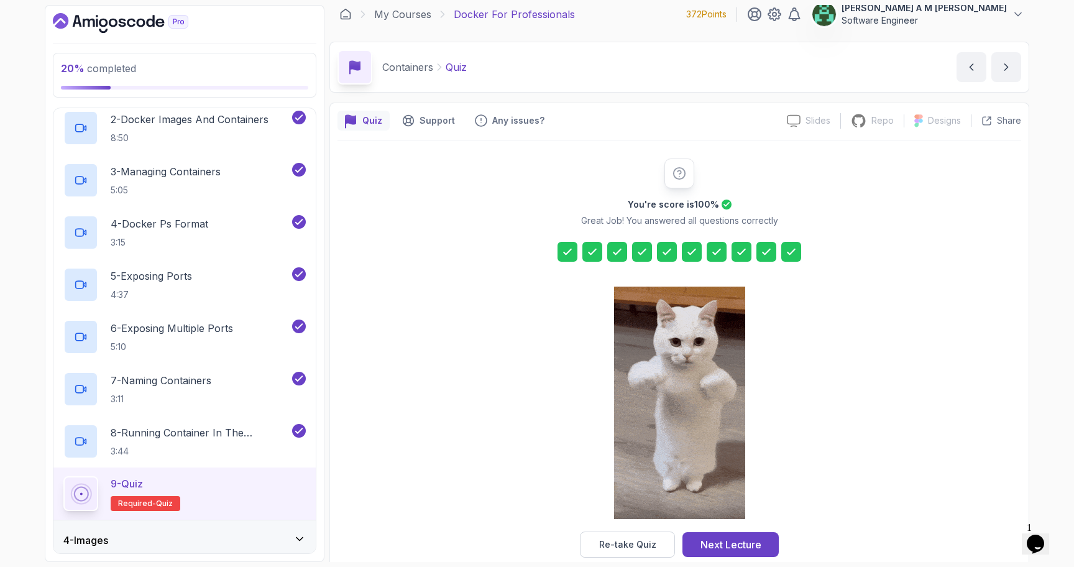
scroll to position [29, 0]
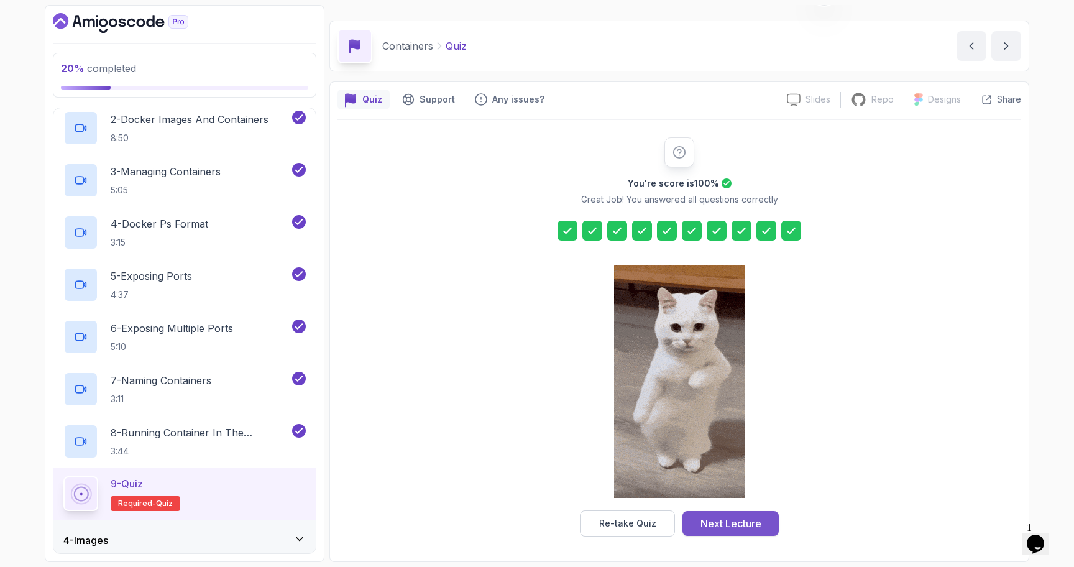
click at [735, 520] on div "Next Lecture" at bounding box center [731, 523] width 61 height 15
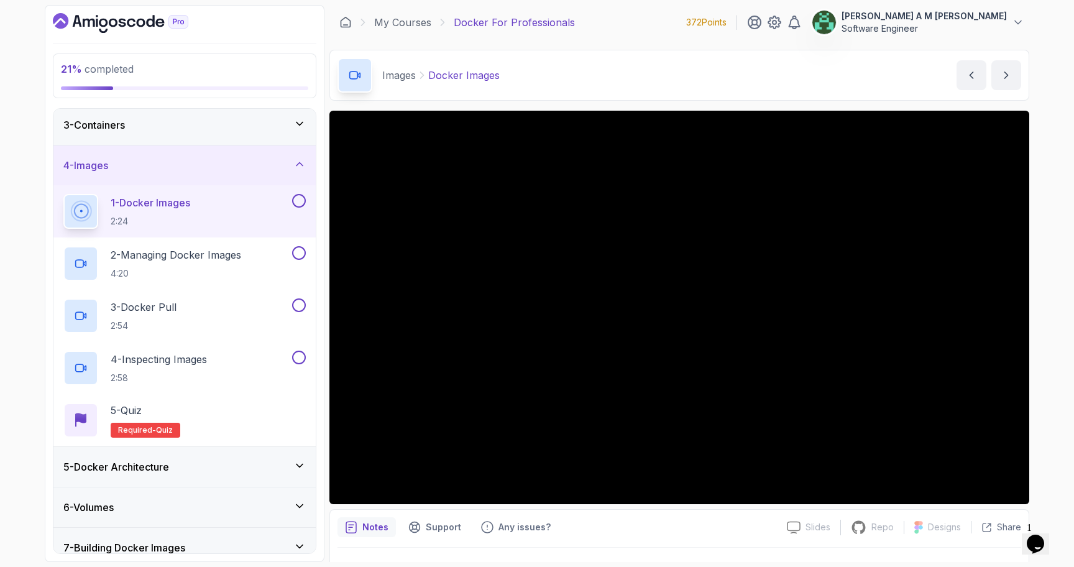
scroll to position [79, 0]
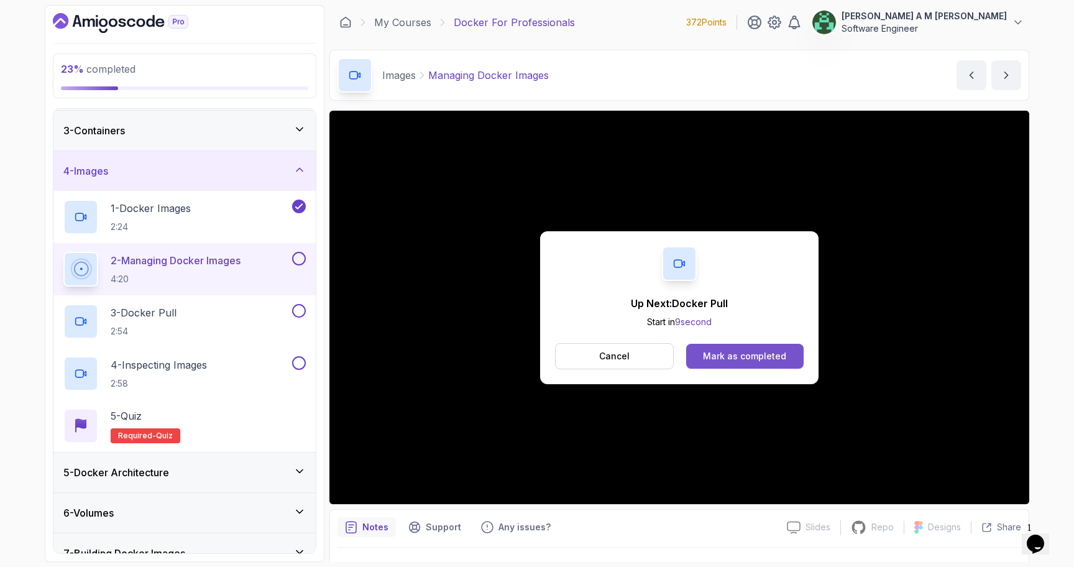
click at [731, 361] on div "Mark as completed" at bounding box center [744, 356] width 83 height 12
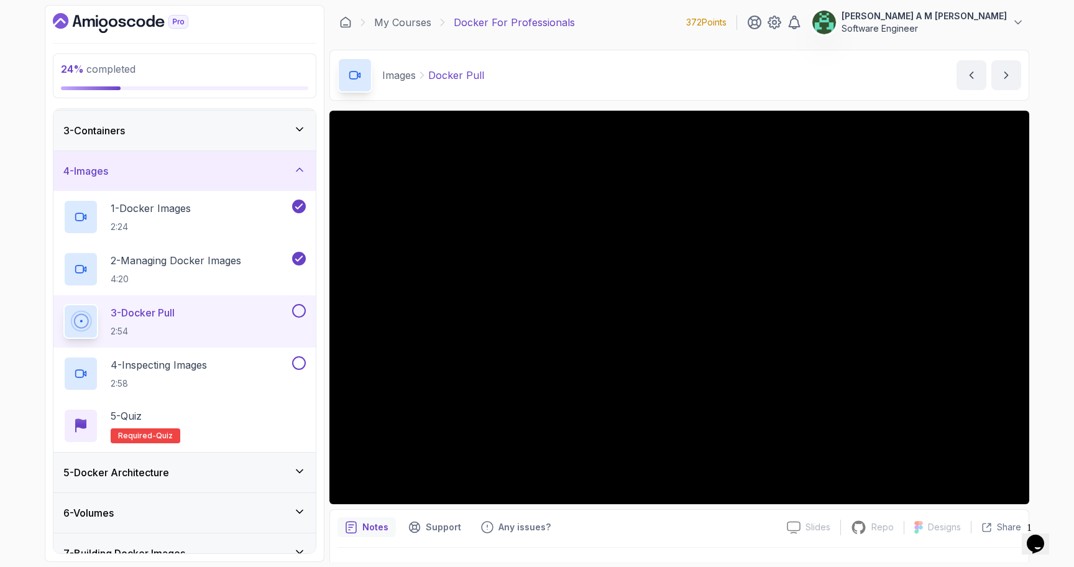
scroll to position [29, 0]
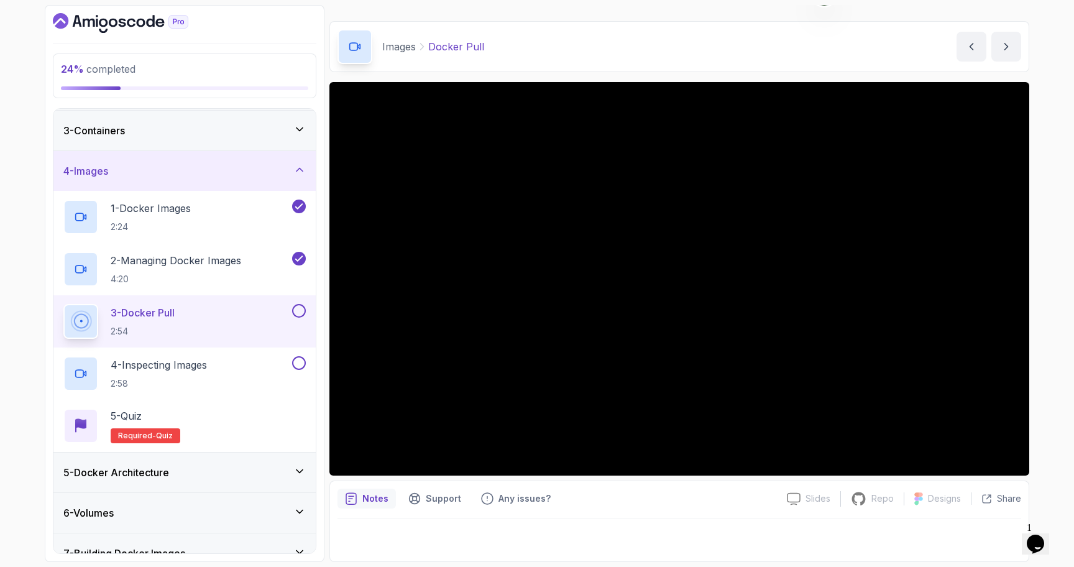
click at [298, 306] on button at bounding box center [299, 311] width 14 height 14
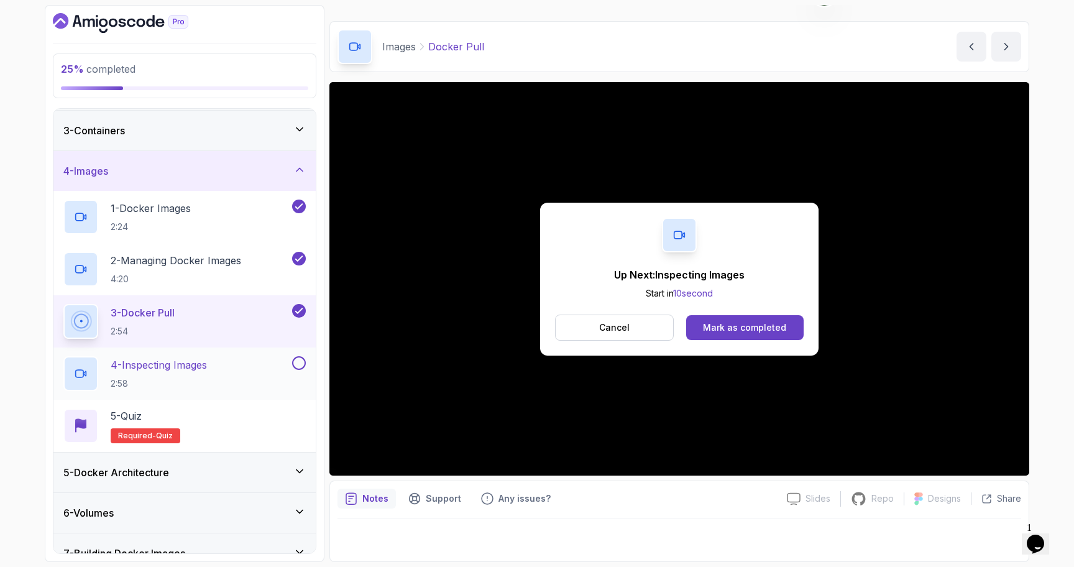
click at [257, 359] on div "4 - Inspecting Images 2:58" at bounding box center [176, 373] width 226 height 35
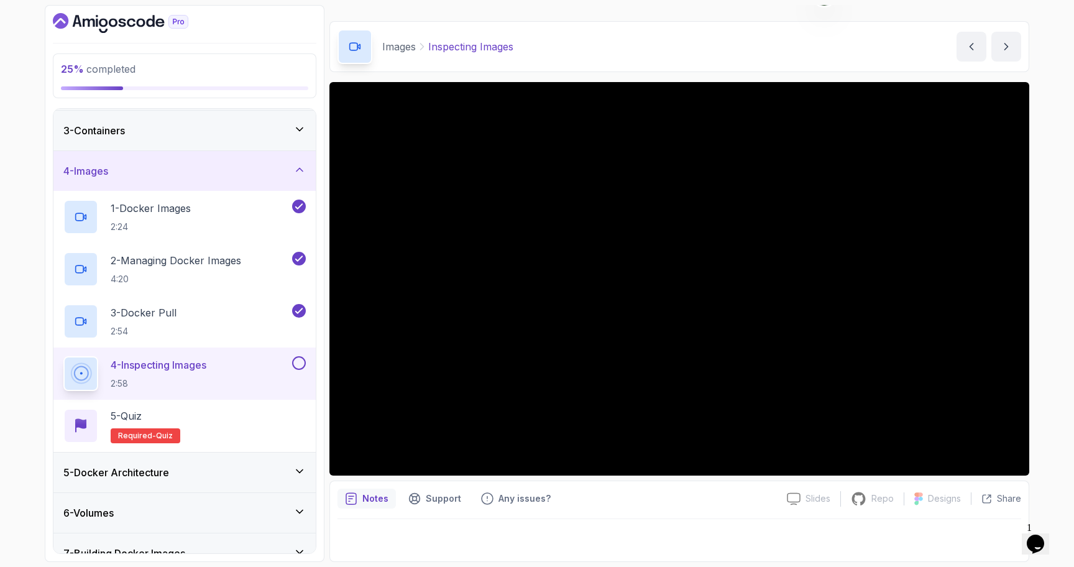
click at [303, 361] on button at bounding box center [299, 363] width 14 height 14
click at [227, 413] on div "5 - Quiz Required- quiz" at bounding box center [184, 425] width 242 height 35
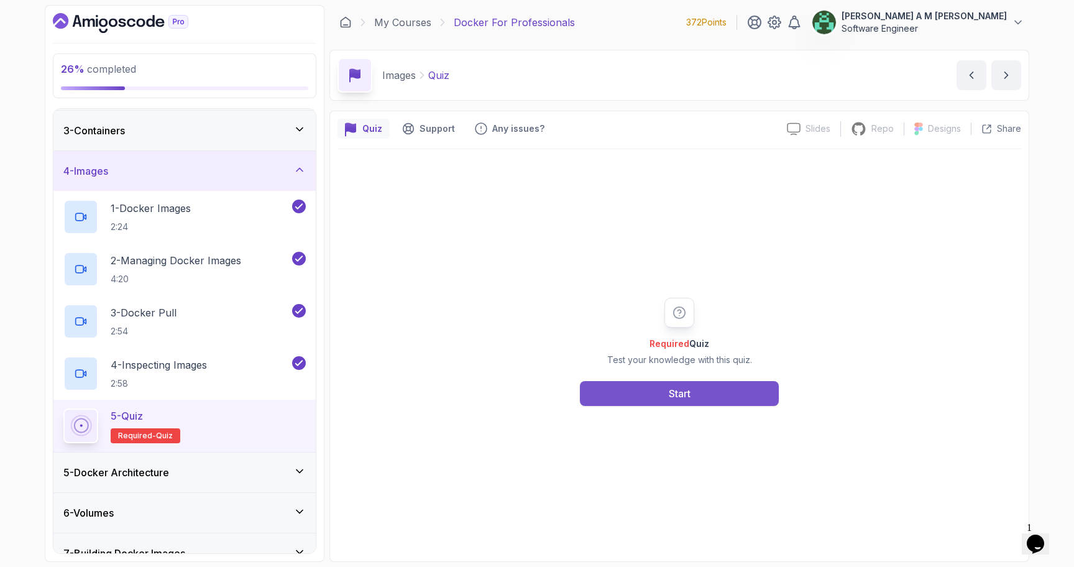
click at [630, 392] on button "Start" at bounding box center [679, 393] width 199 height 25
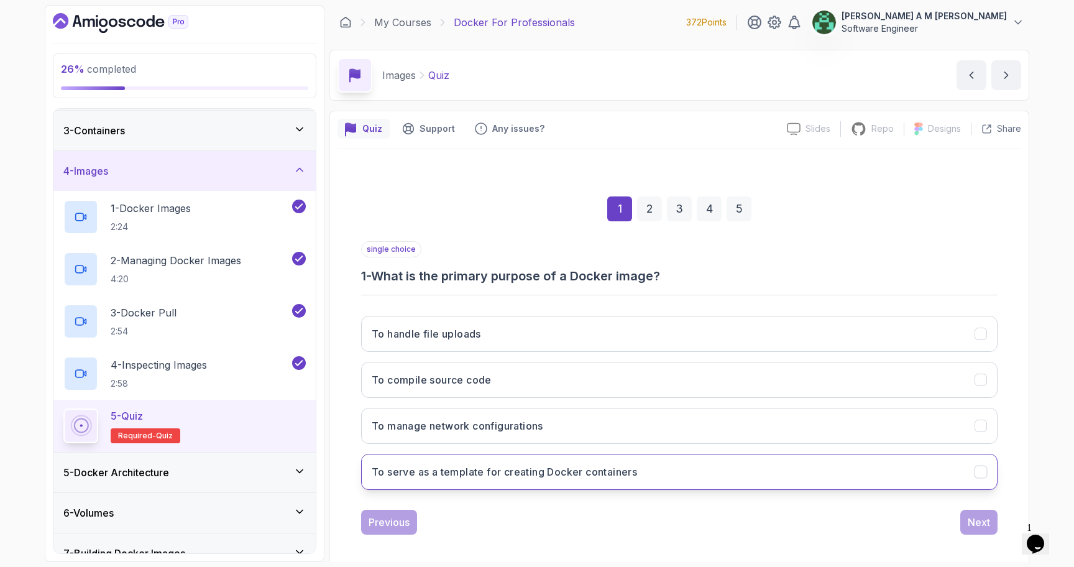
click at [566, 482] on button "To serve as a template for creating Docker containers" at bounding box center [679, 472] width 637 height 36
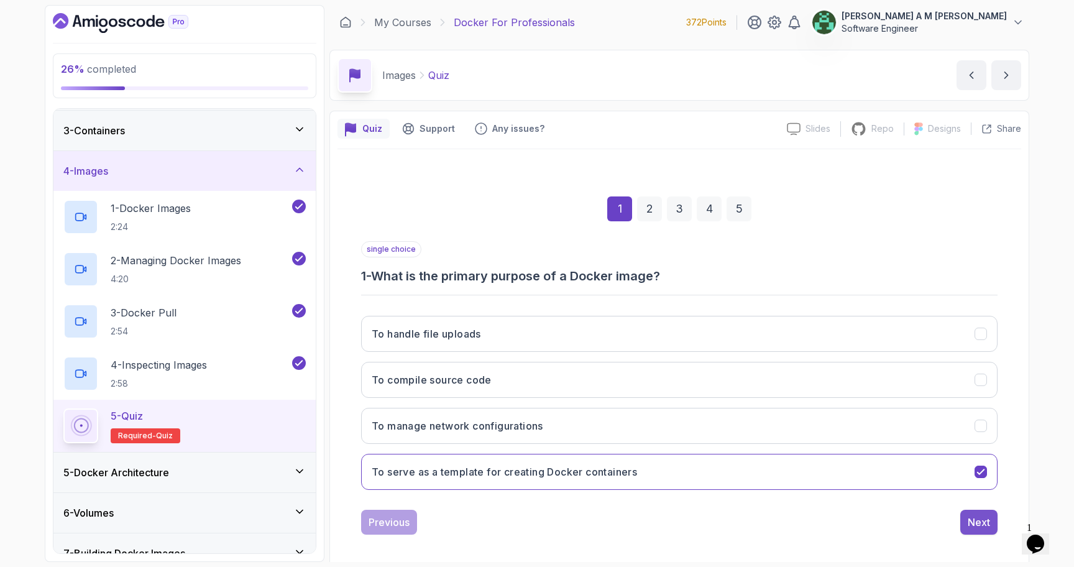
click at [964, 514] on button "Next" at bounding box center [978, 522] width 37 height 25
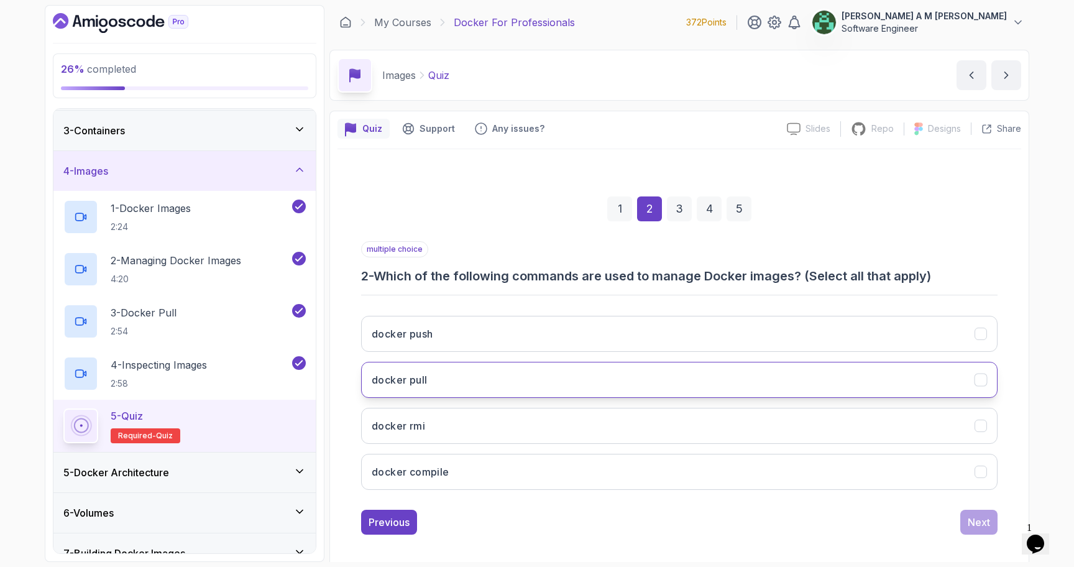
click at [756, 379] on button "docker pull" at bounding box center [679, 380] width 637 height 36
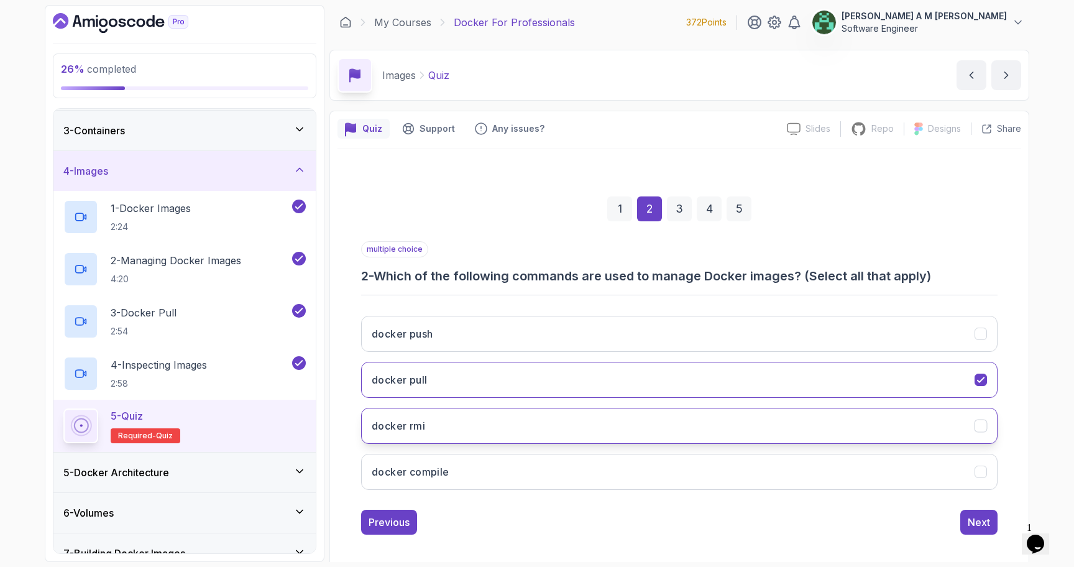
click at [777, 415] on button "docker rmi" at bounding box center [679, 426] width 637 height 36
click at [895, 343] on button "docker push" at bounding box center [679, 334] width 637 height 36
click at [974, 515] on div "Next" at bounding box center [979, 522] width 22 height 15
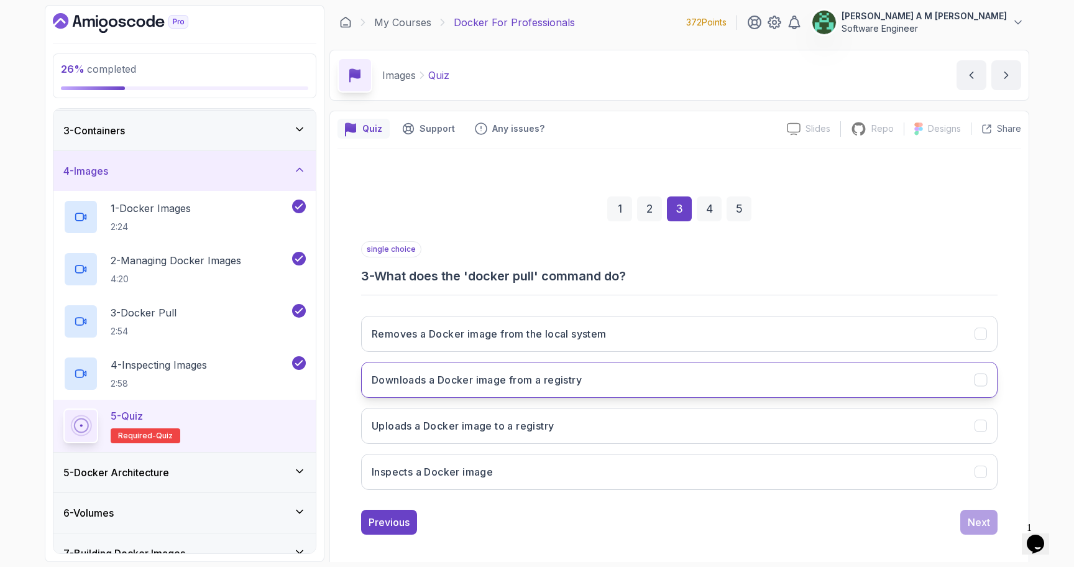
click at [773, 380] on button "Downloads a Docker image from a registry" at bounding box center [679, 380] width 637 height 36
click at [970, 520] on div "Next" at bounding box center [979, 522] width 22 height 15
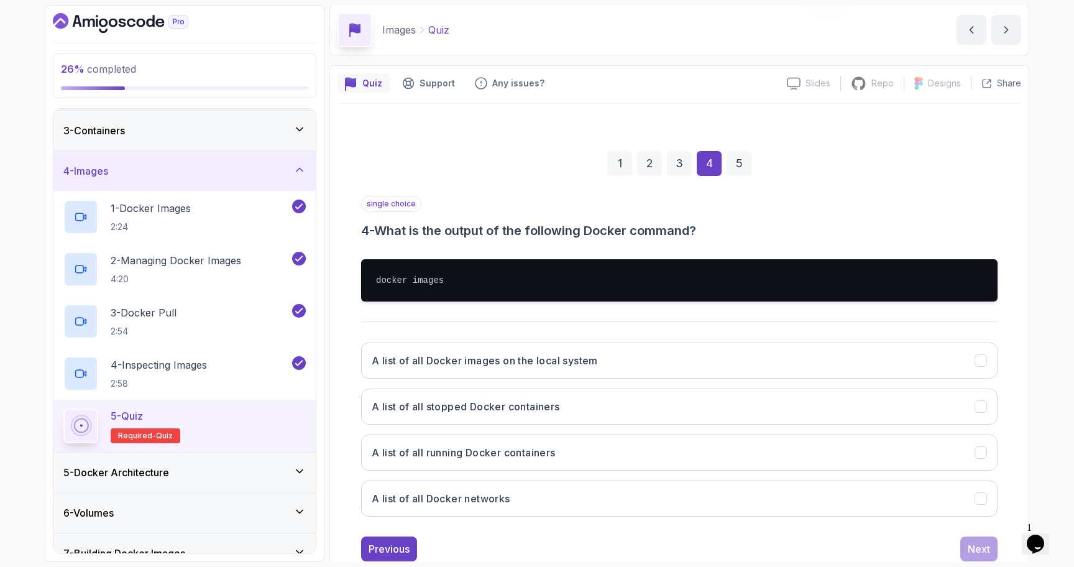
scroll to position [53, 0]
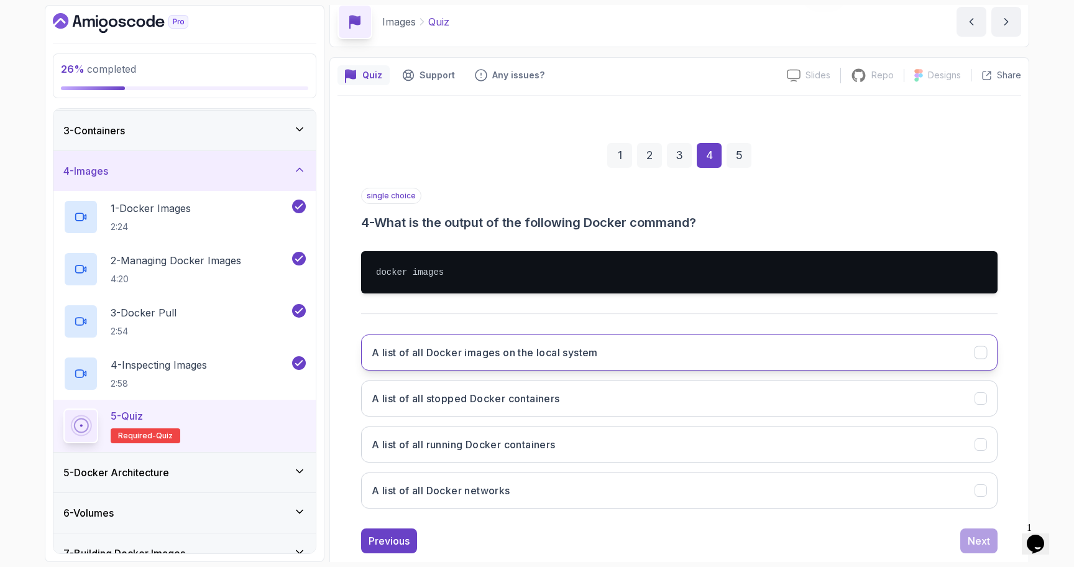
click at [737, 362] on button "A list of all Docker images on the local system" at bounding box center [679, 352] width 637 height 36
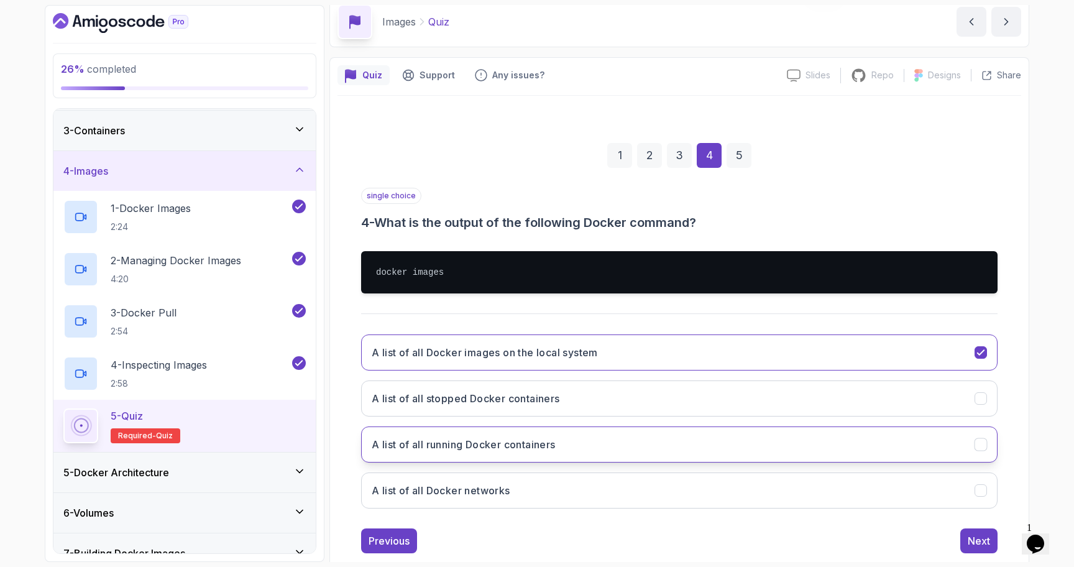
click at [738, 437] on button "A list of all running Docker containers" at bounding box center [679, 444] width 637 height 36
drag, startPoint x: 967, startPoint y: 537, endPoint x: 845, endPoint y: 359, distance: 215.7
click at [845, 359] on div "single choice 4 - What is the output of the following Docker command? docker im…" at bounding box center [679, 371] width 637 height 366
click at [845, 359] on button "A list of all Docker images on the local system" at bounding box center [679, 352] width 637 height 36
click at [977, 533] on button "Next" at bounding box center [978, 540] width 37 height 25
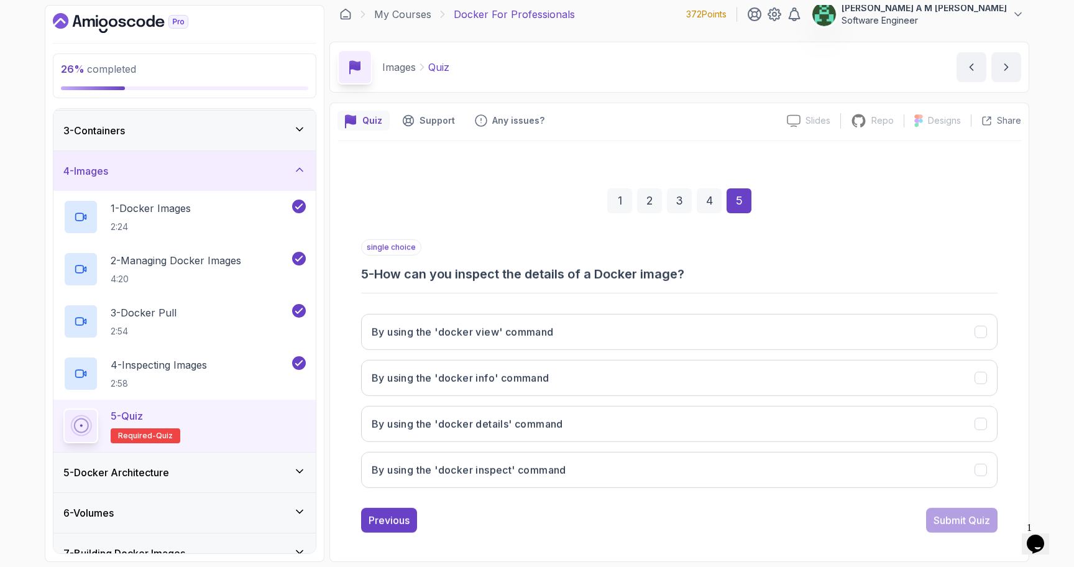
scroll to position [8, 0]
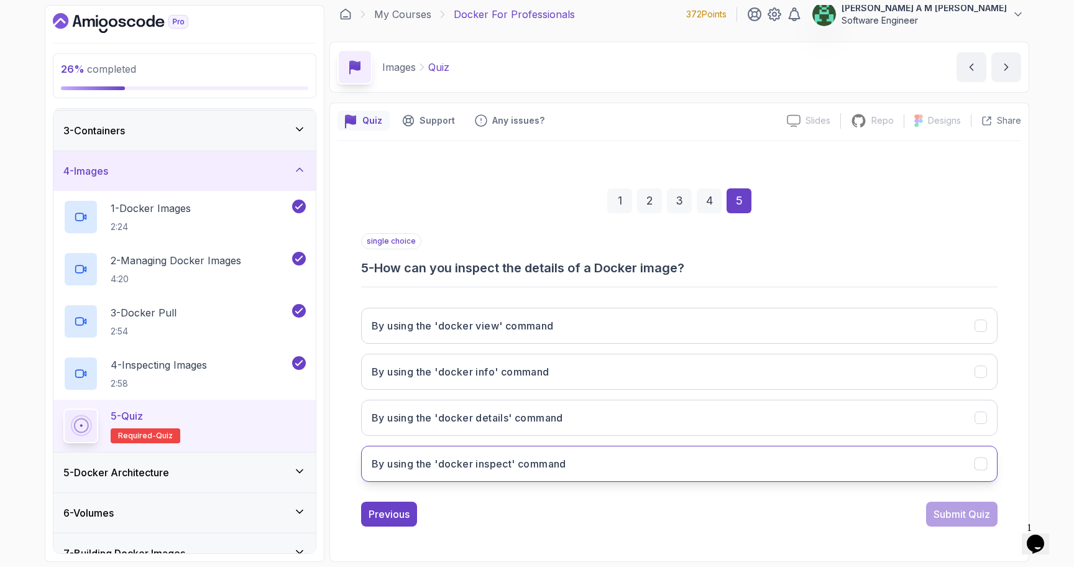
click at [674, 449] on button "By using the 'docker inspect' command" at bounding box center [679, 464] width 637 height 36
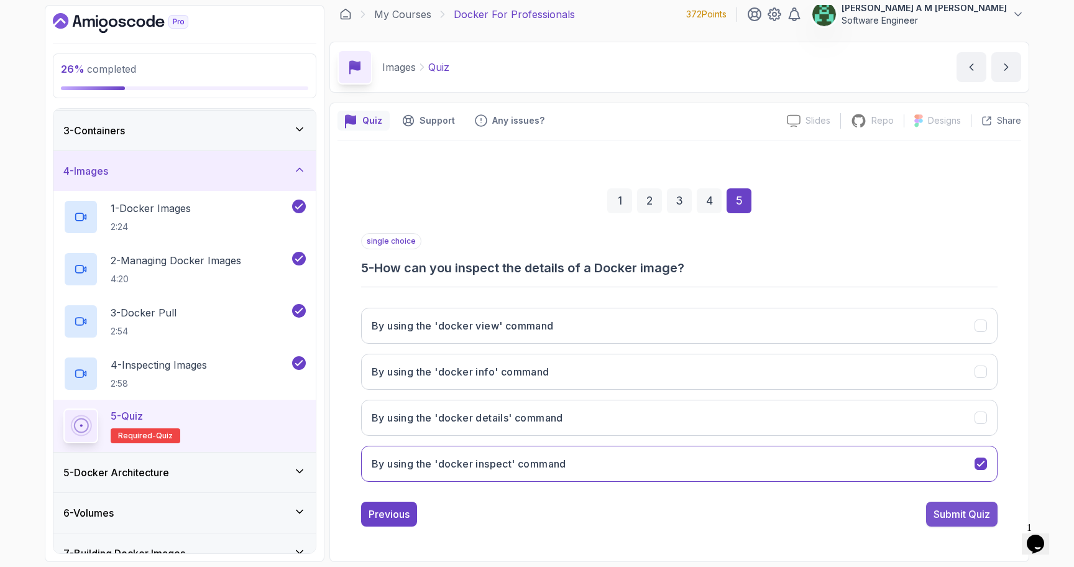
click at [964, 520] on div "Submit Quiz" at bounding box center [962, 514] width 57 height 15
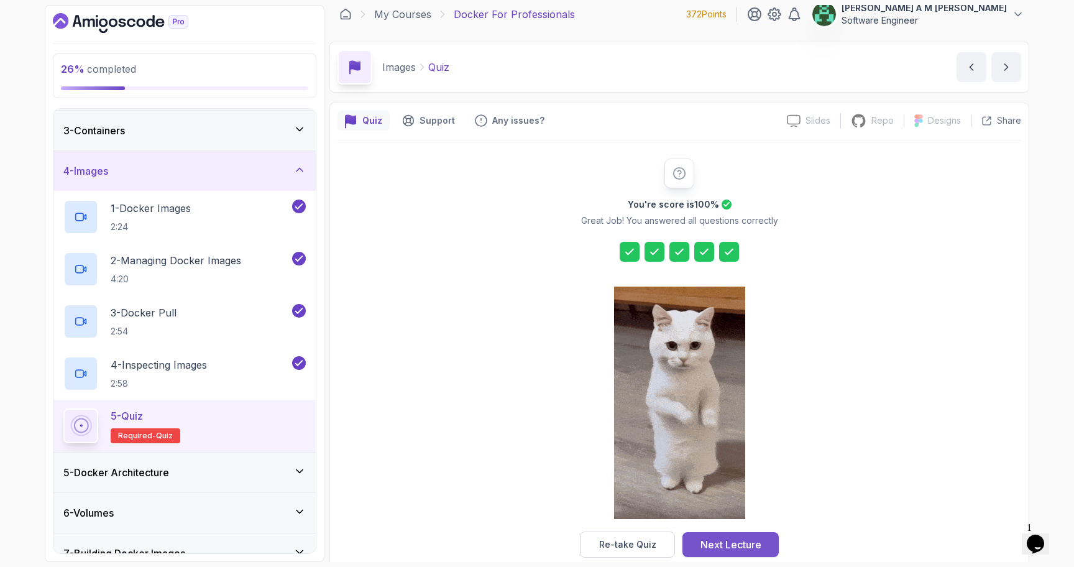
click at [726, 545] on div "Next Lecture" at bounding box center [731, 544] width 61 height 15
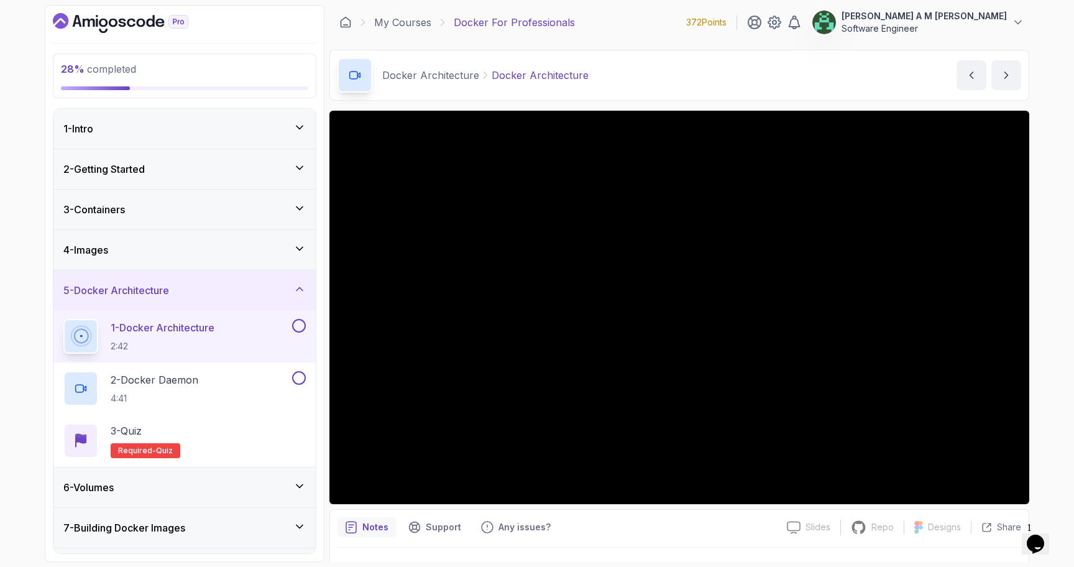
click at [297, 326] on button at bounding box center [299, 326] width 14 height 14
click at [229, 375] on div "2 - Docker Daemon 4:41" at bounding box center [176, 388] width 226 height 35
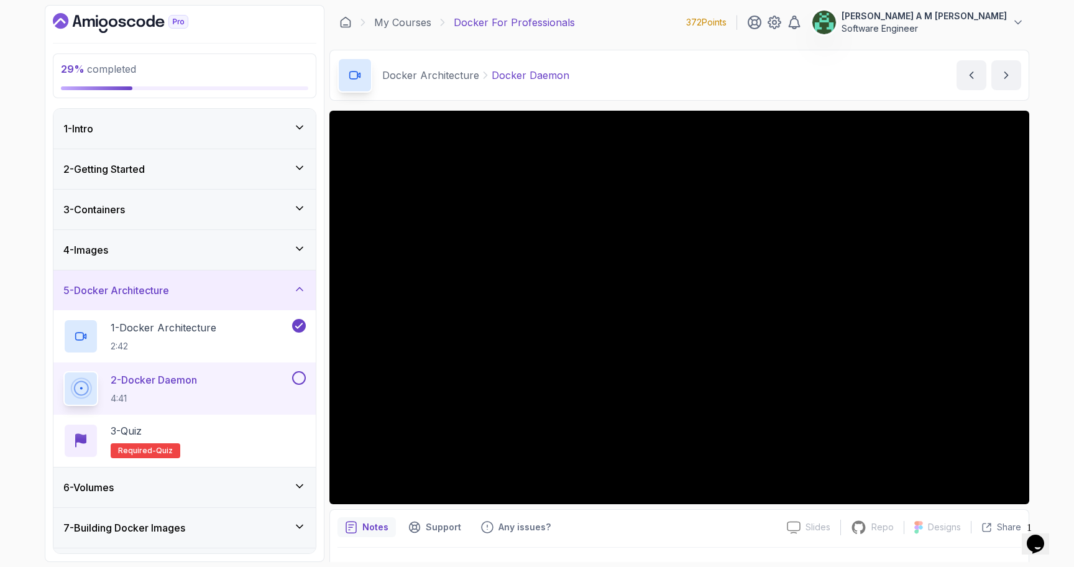
scroll to position [29, 0]
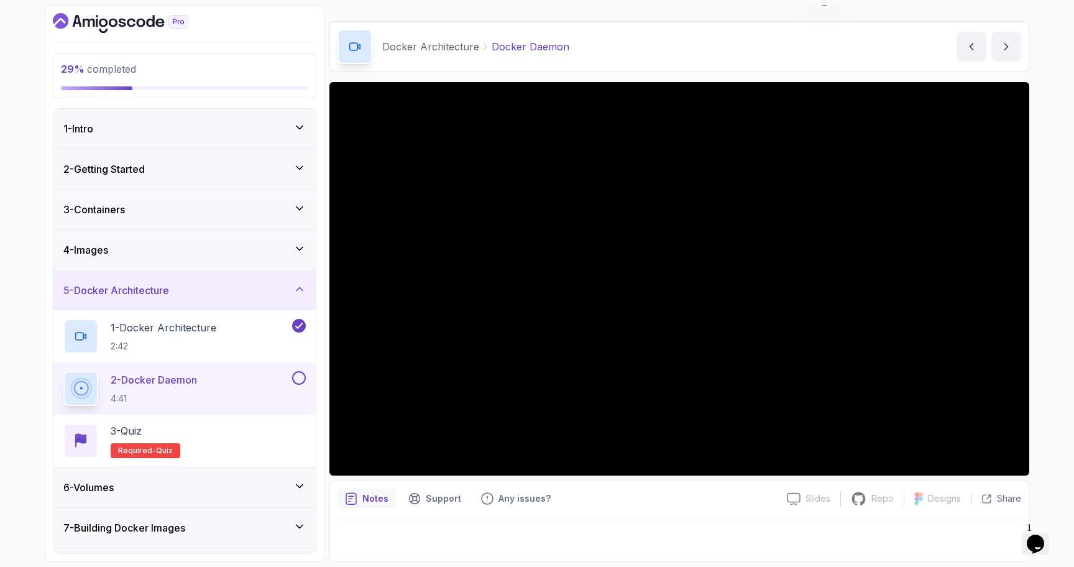
click at [300, 378] on button at bounding box center [299, 378] width 14 height 14
click at [262, 433] on div "3 - Quiz Required- quiz" at bounding box center [184, 440] width 242 height 35
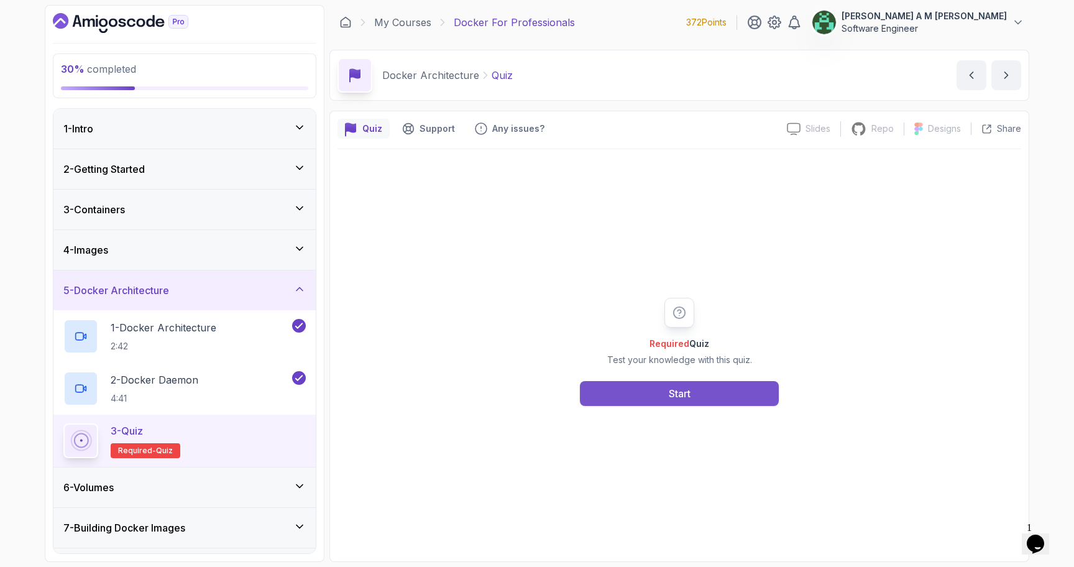
click at [683, 395] on div "Start" at bounding box center [680, 393] width 22 height 15
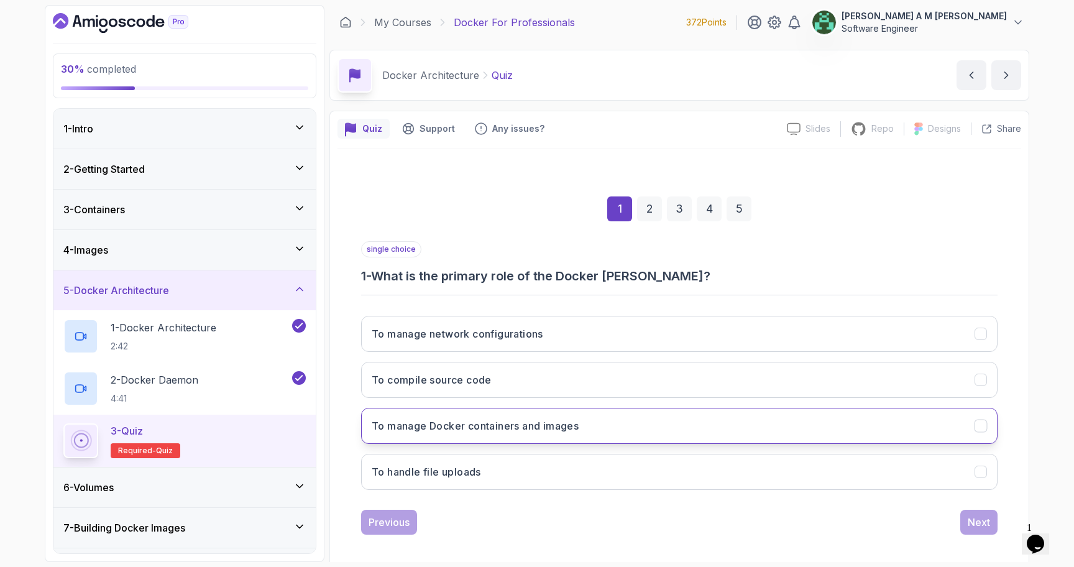
click at [623, 425] on button "To manage Docker containers and images" at bounding box center [679, 426] width 637 height 36
click at [972, 528] on div "Next" at bounding box center [979, 522] width 22 height 15
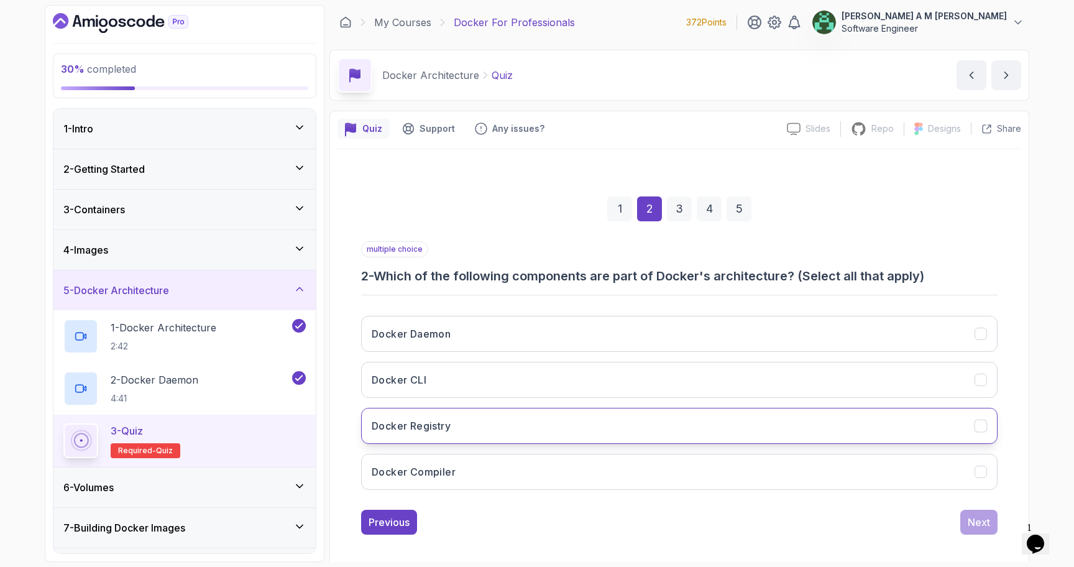
click at [785, 434] on button "Docker Registry" at bounding box center [679, 426] width 637 height 36
click at [984, 526] on div "Next" at bounding box center [979, 522] width 22 height 15
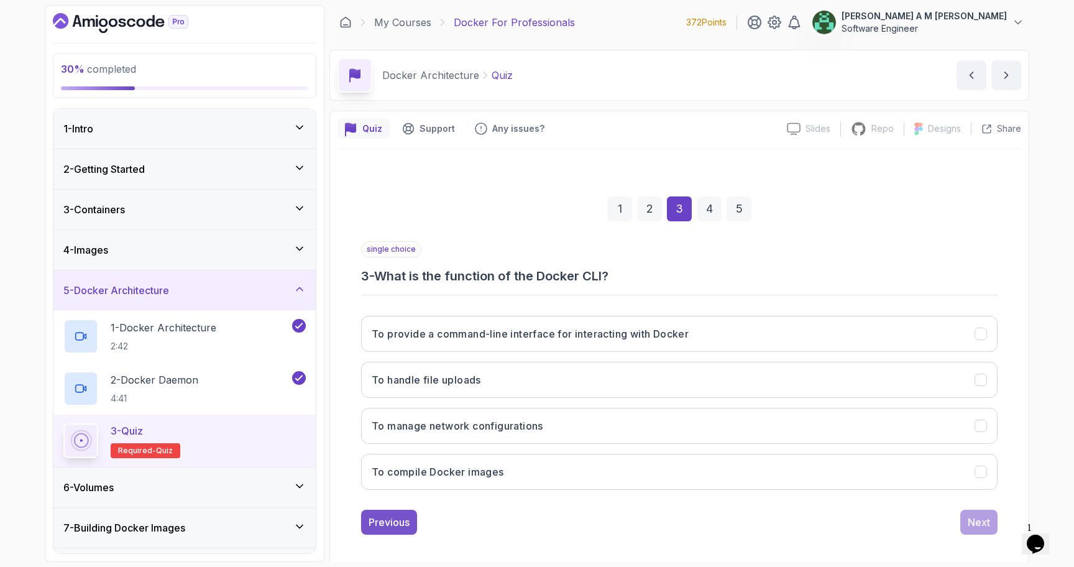
click at [415, 516] on button "Previous" at bounding box center [389, 522] width 56 height 25
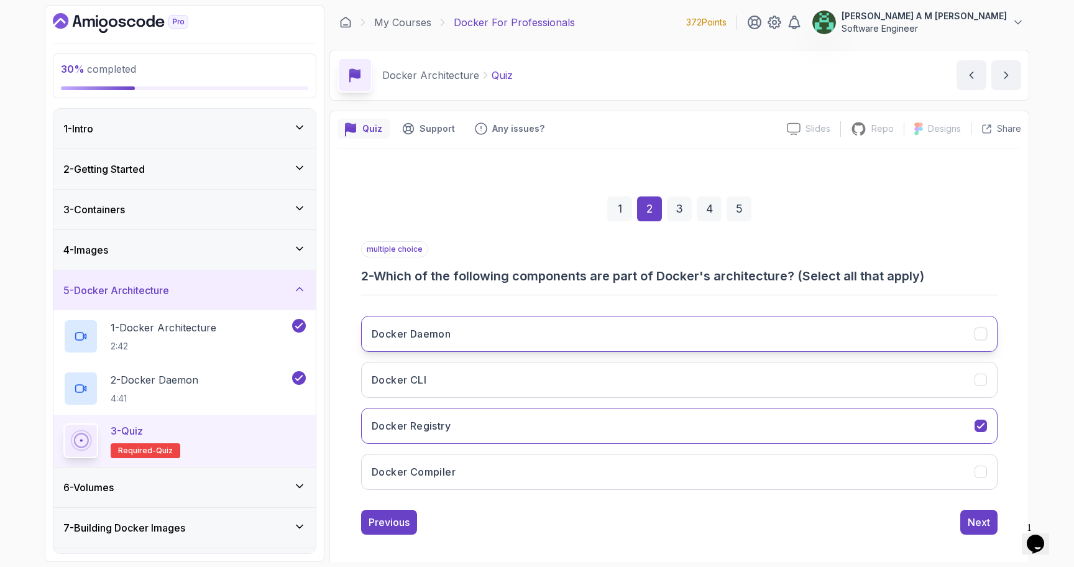
click at [830, 339] on button "Docker Daemon" at bounding box center [679, 334] width 637 height 36
click at [829, 379] on button "Docker CLI" at bounding box center [679, 380] width 637 height 36
click at [968, 517] on div "Next" at bounding box center [979, 522] width 22 height 15
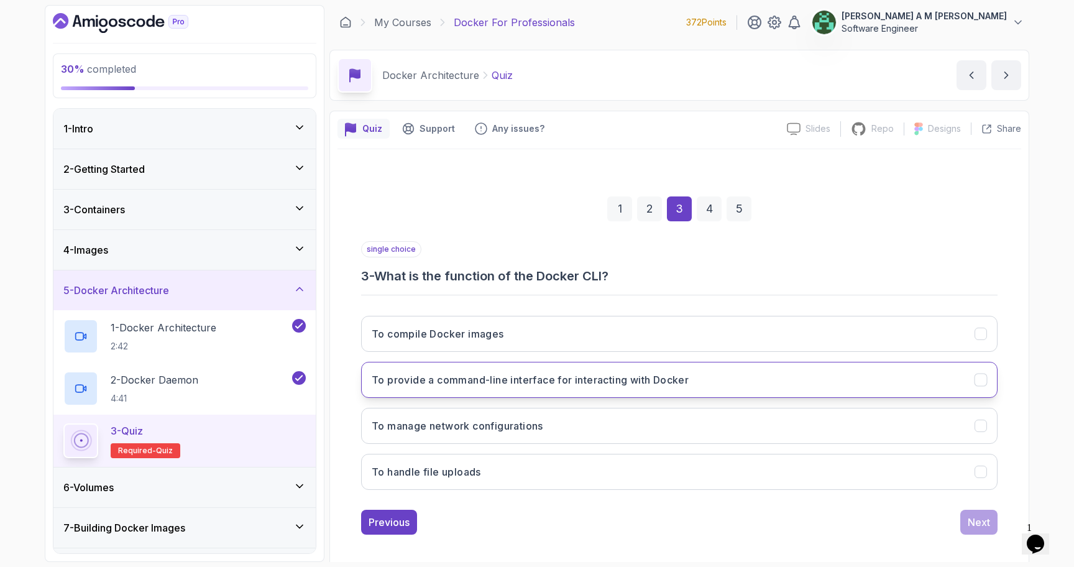
click at [791, 379] on button "To provide a command-line interface for interacting with Docker" at bounding box center [679, 380] width 637 height 36
click at [971, 530] on button "Next" at bounding box center [978, 522] width 37 height 25
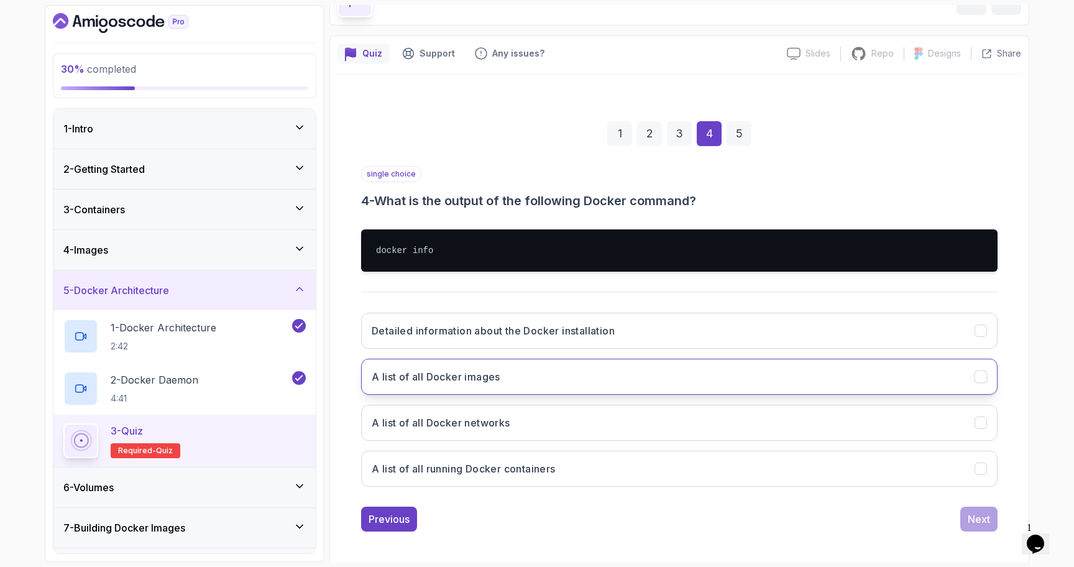
scroll to position [80, 0]
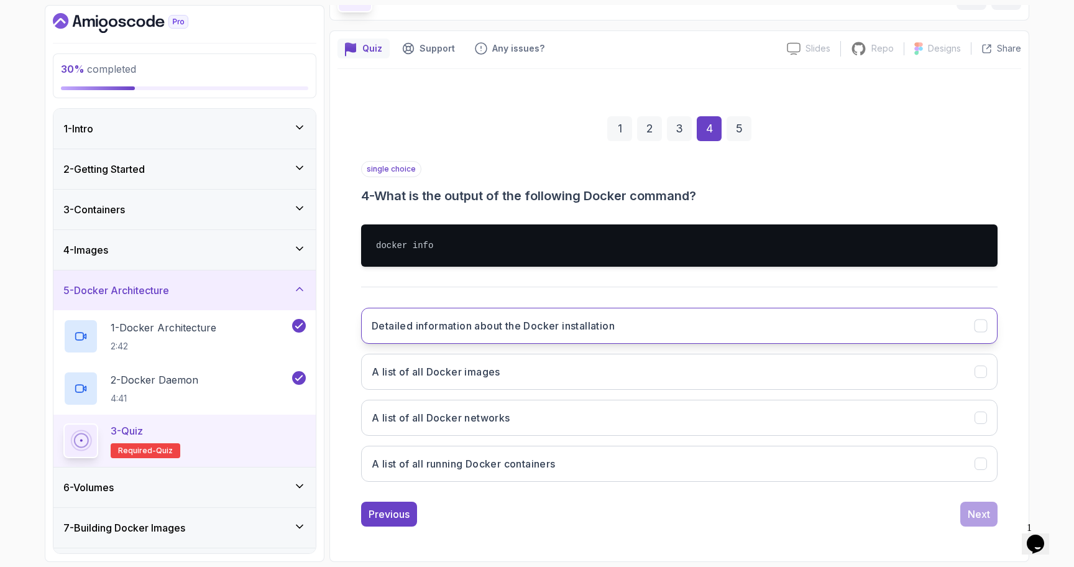
click at [826, 337] on button "Detailed information about the Docker installation" at bounding box center [679, 326] width 637 height 36
click at [966, 513] on button "Next" at bounding box center [978, 514] width 37 height 25
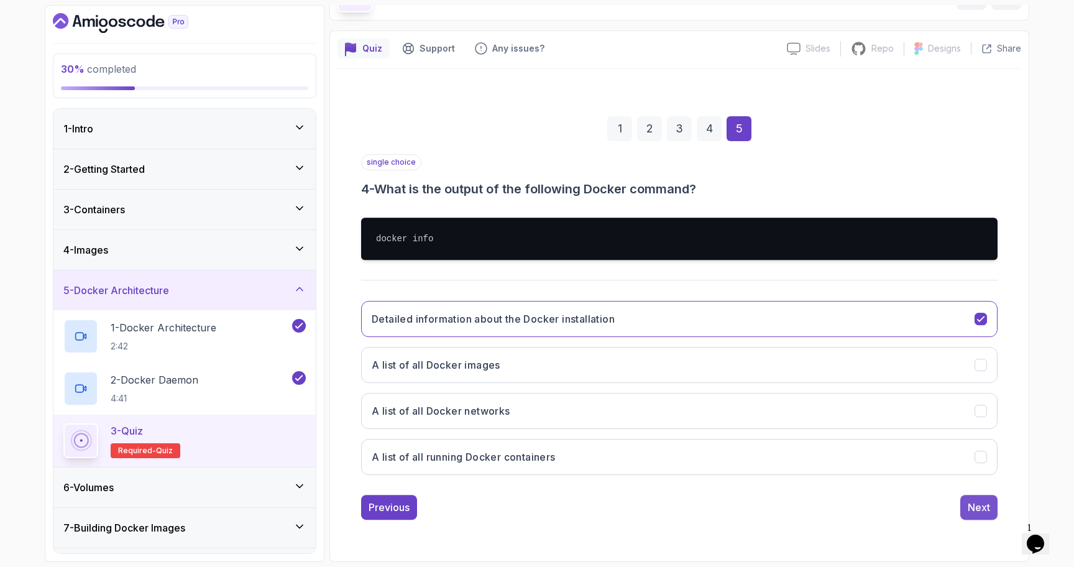
scroll to position [8, 0]
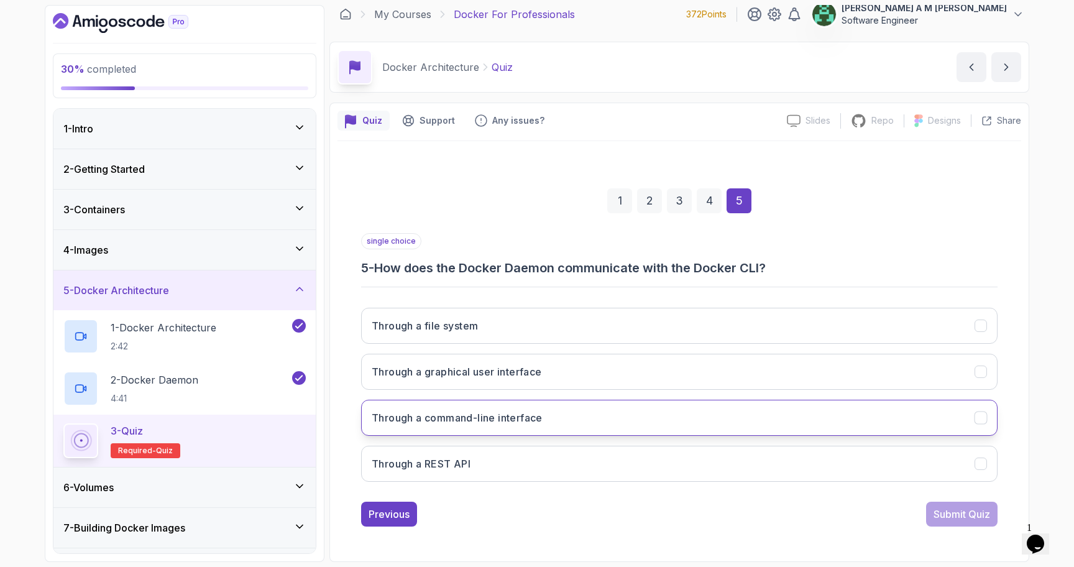
click at [689, 412] on button "Through a command-line interface" at bounding box center [679, 418] width 637 height 36
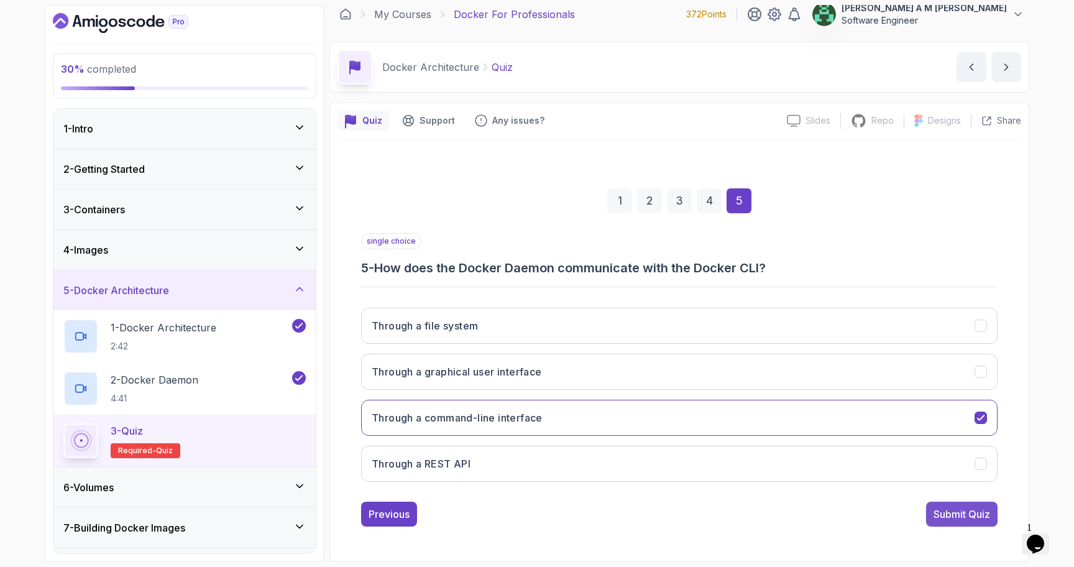
click at [934, 514] on div "Submit Quiz" at bounding box center [962, 514] width 57 height 15
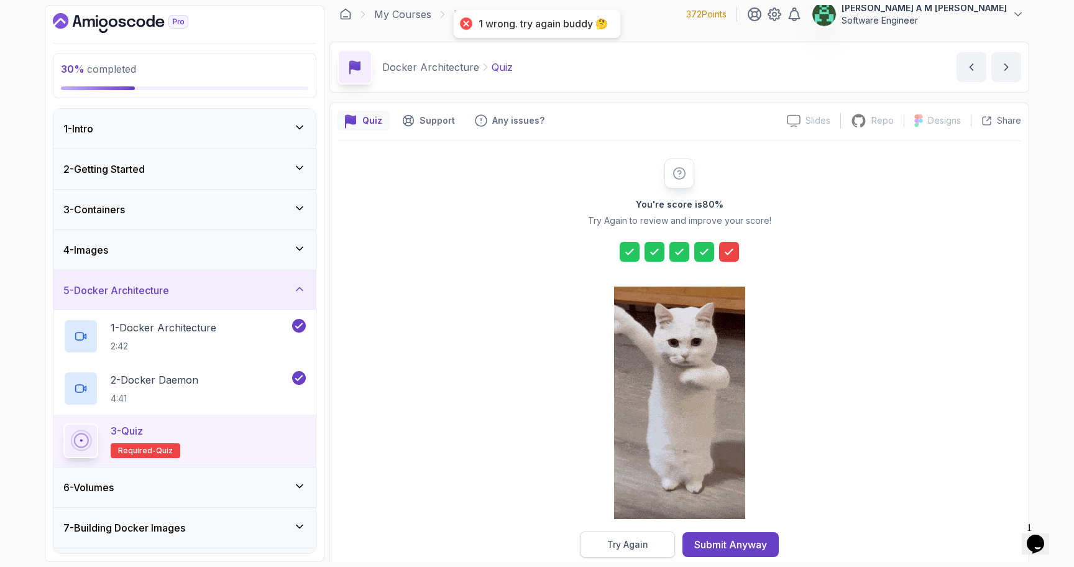
click at [641, 548] on div "Try Again" at bounding box center [627, 544] width 41 height 12
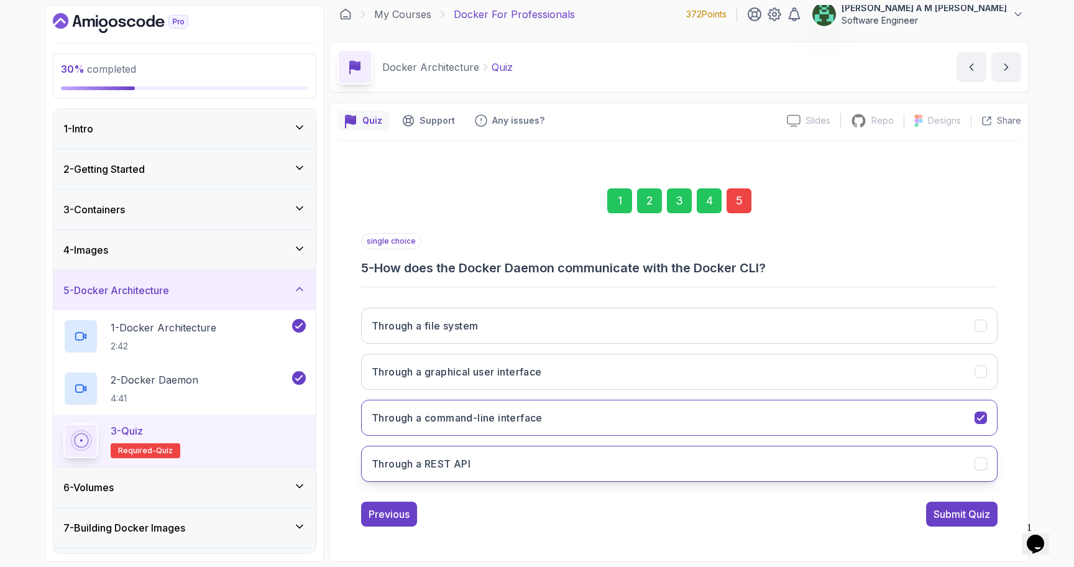
click at [706, 472] on button "Through a REST API" at bounding box center [679, 464] width 637 height 36
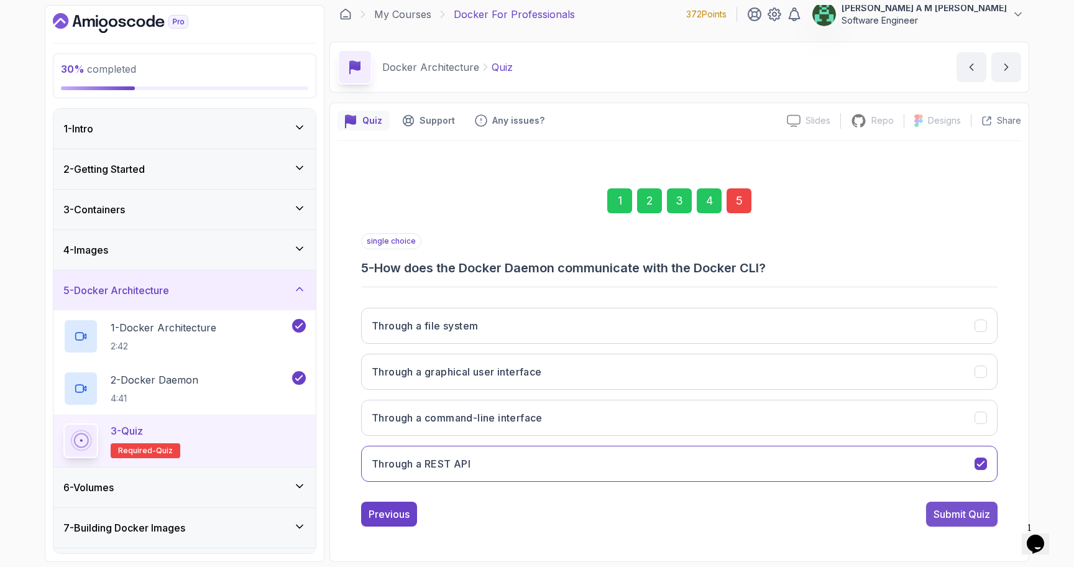
click at [939, 502] on button "Submit Quiz" at bounding box center [961, 514] width 71 height 25
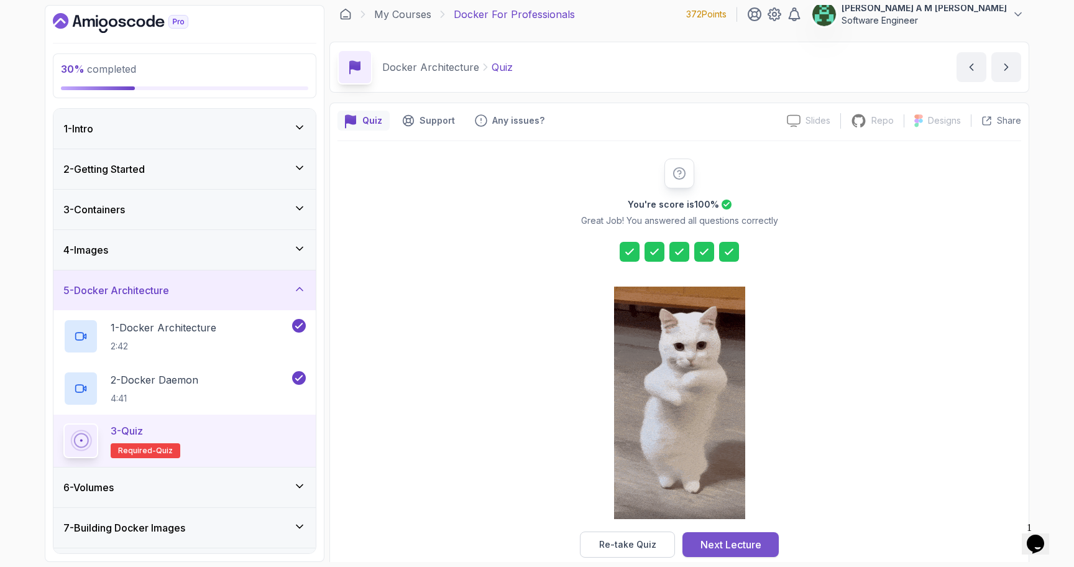
click at [707, 544] on div "Next Lecture" at bounding box center [731, 544] width 61 height 15
